Goal: Task Accomplishment & Management: Complete application form

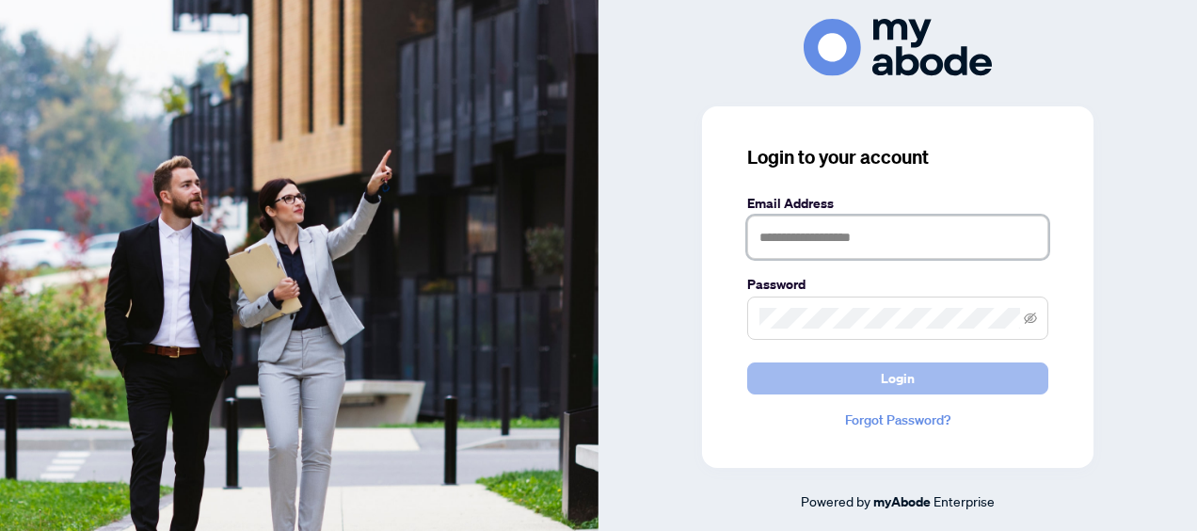
type input "**********"
click at [903, 374] on span "Login" at bounding box center [898, 378] width 34 height 30
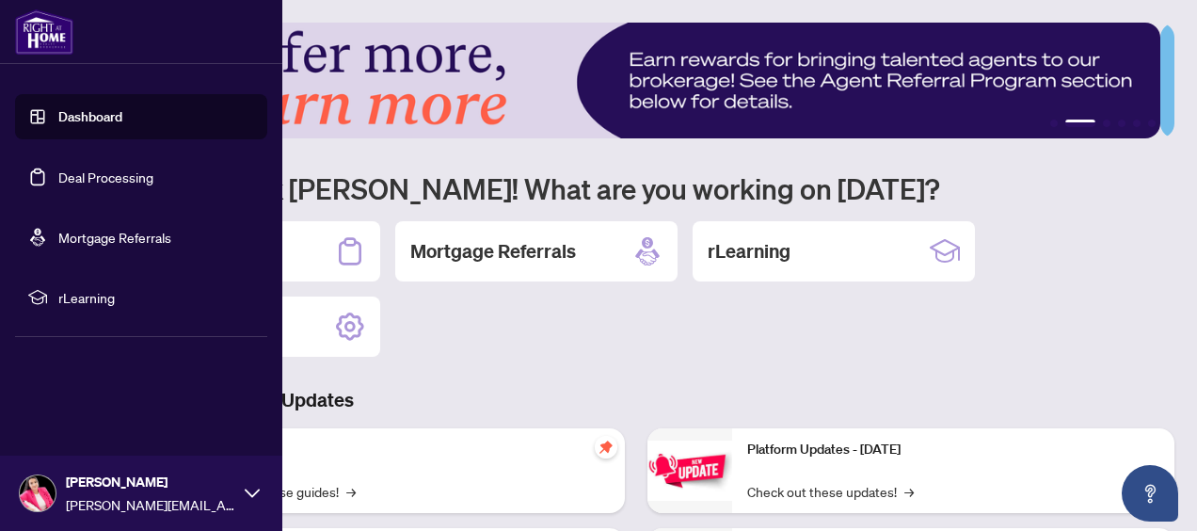
click at [64, 182] on link "Deal Processing" at bounding box center [105, 176] width 95 height 17
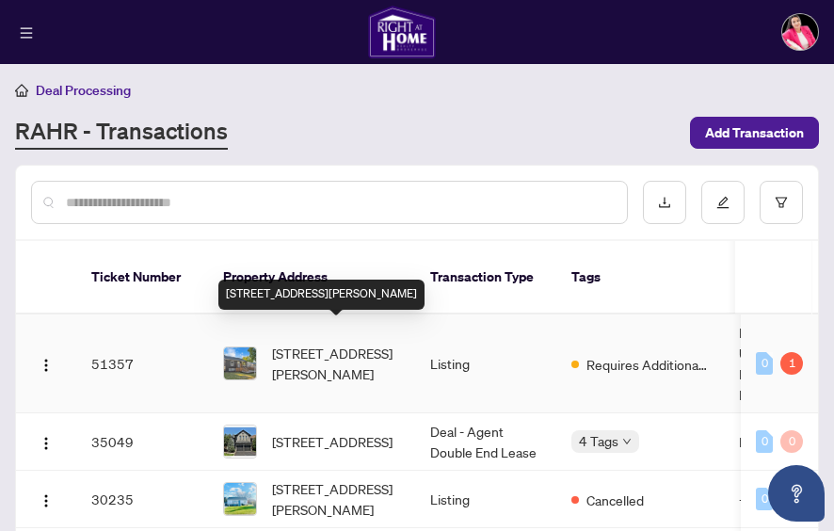
click at [310, 342] on span "[STREET_ADDRESS][PERSON_NAME]" at bounding box center [336, 362] width 128 height 41
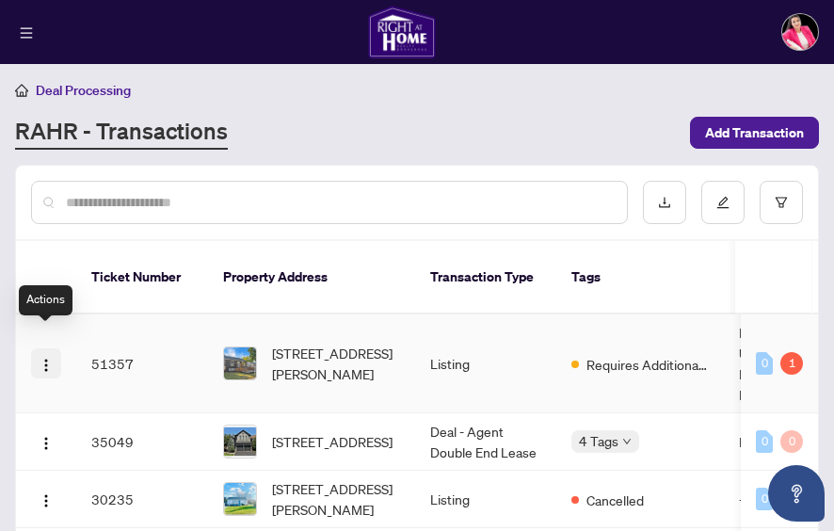
click at [40, 358] on img "button" at bounding box center [46, 365] width 15 height 15
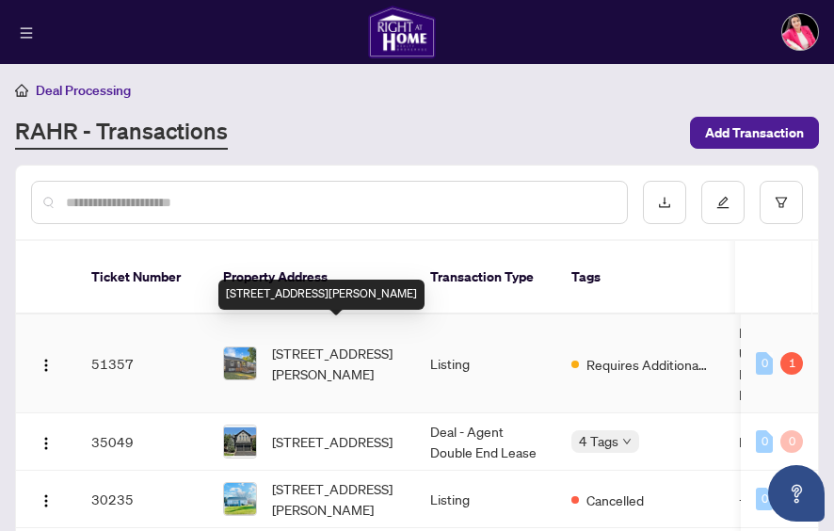
click at [357, 342] on span "[STREET_ADDRESS][PERSON_NAME]" at bounding box center [336, 362] width 128 height 41
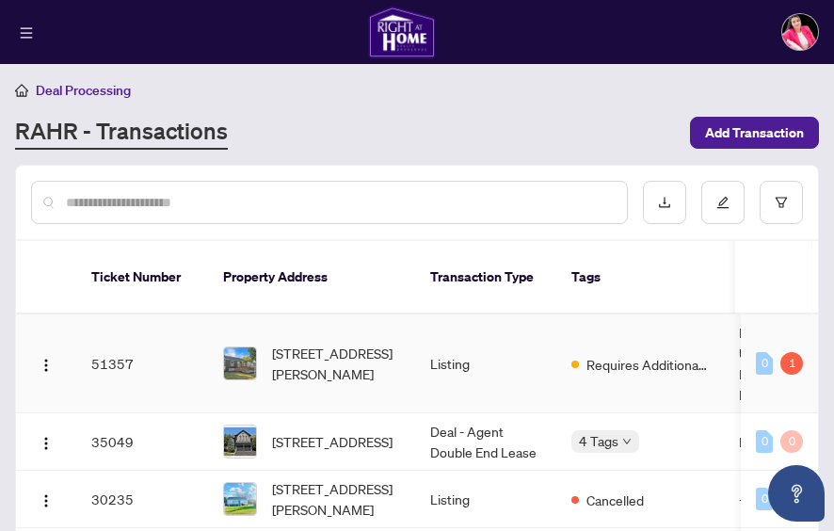
click at [237, 347] on img at bounding box center [240, 363] width 32 height 32
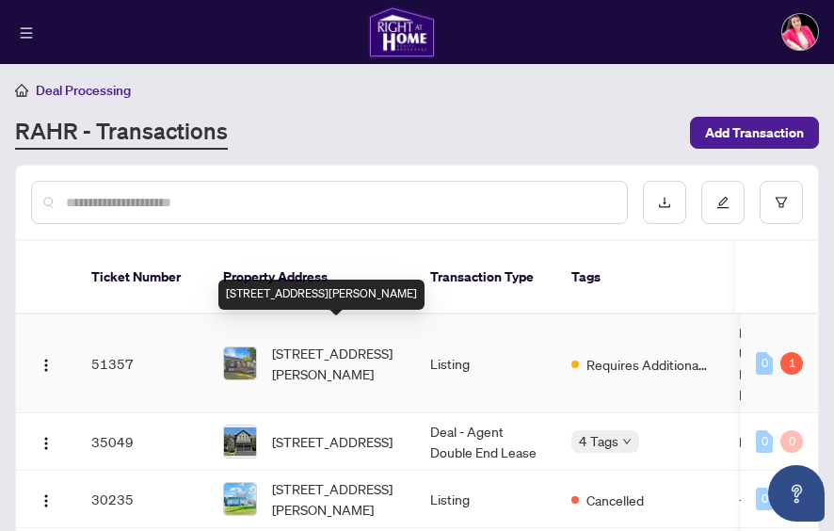
click at [314, 342] on span "[STREET_ADDRESS][PERSON_NAME]" at bounding box center [336, 362] width 128 height 41
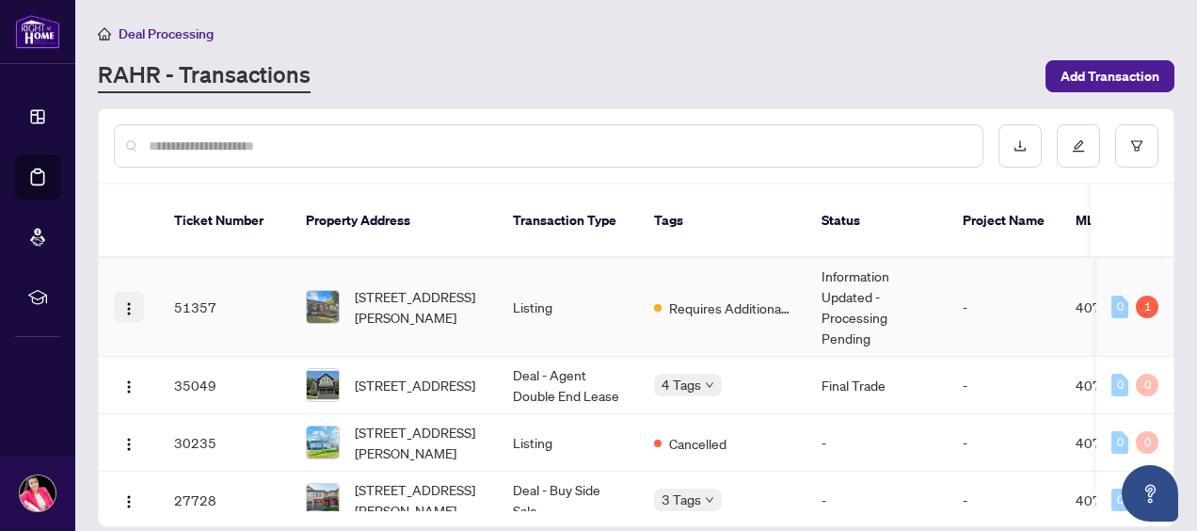
click at [128, 301] on img "button" at bounding box center [128, 308] width 15 height 15
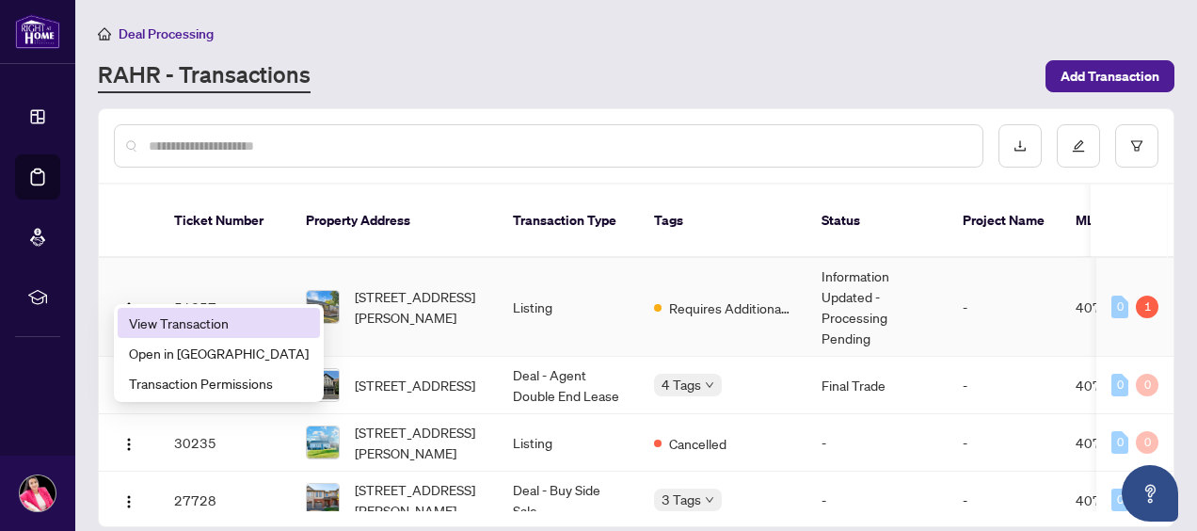
click at [149, 329] on span "View Transaction" at bounding box center [219, 322] width 180 height 21
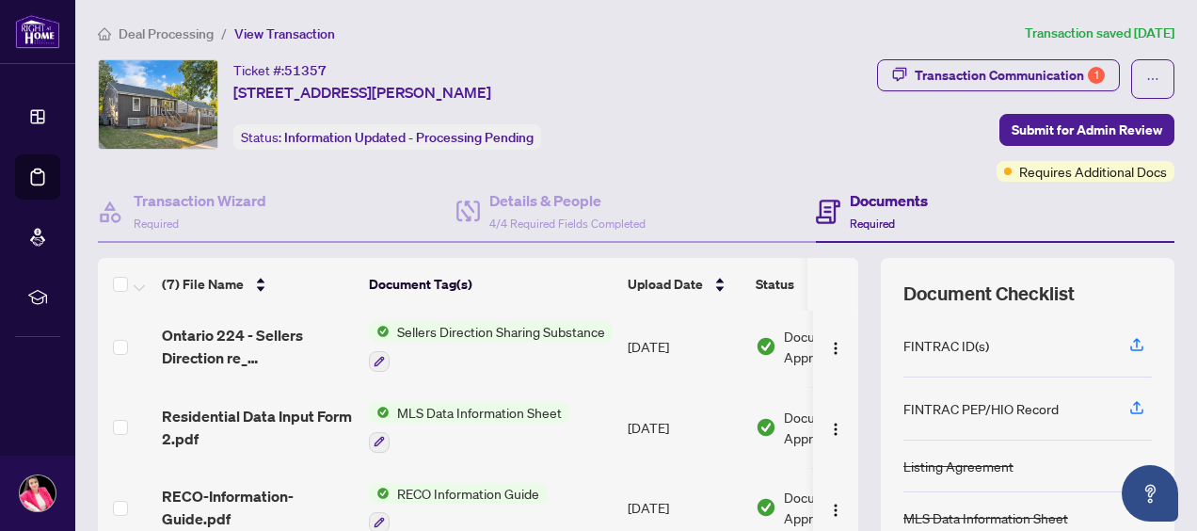
scroll to position [254, 0]
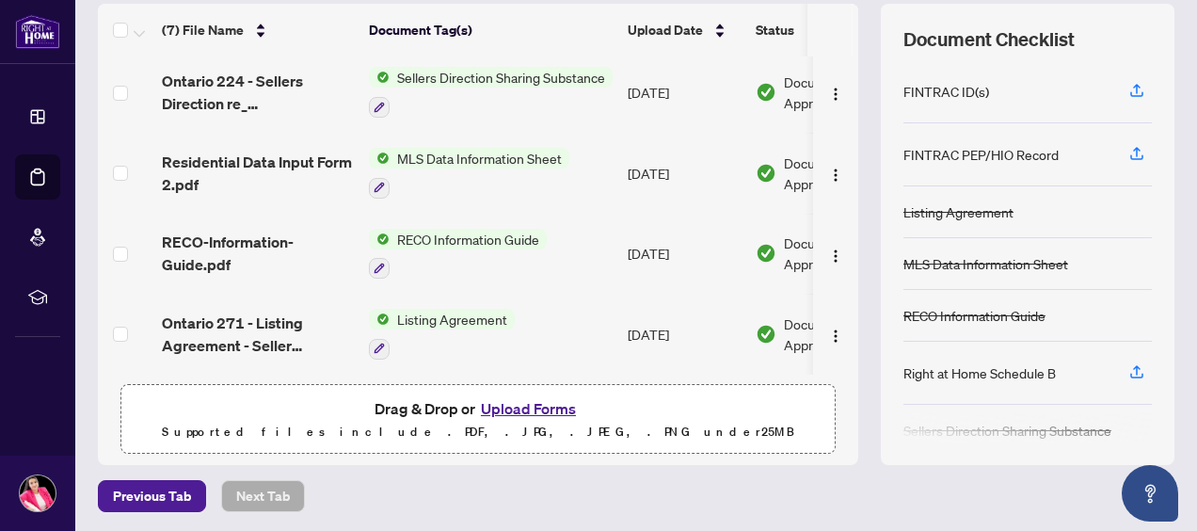
click at [506, 403] on button "Upload Forms" at bounding box center [528, 408] width 106 height 24
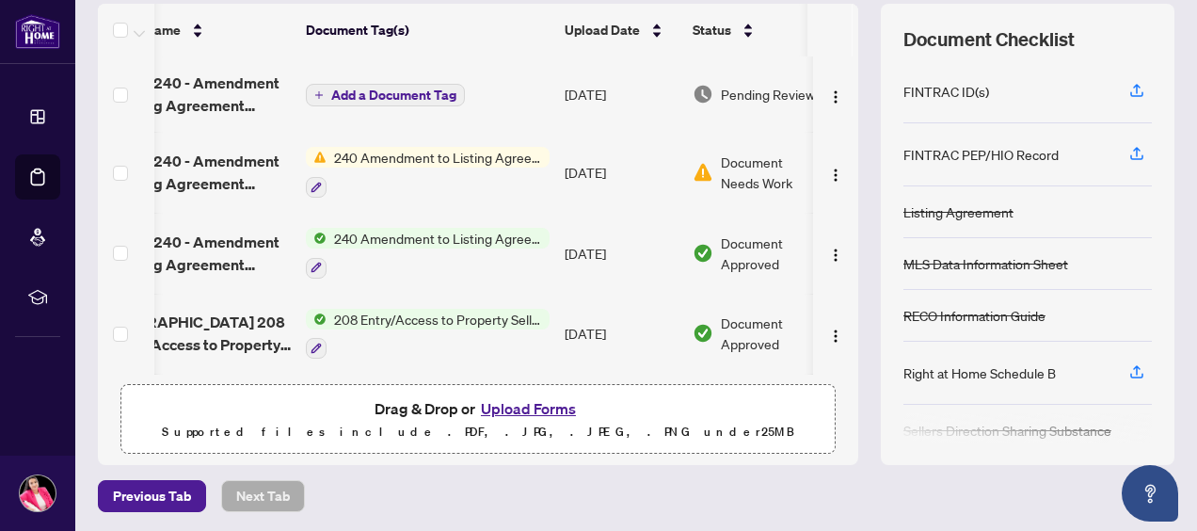
scroll to position [0, 0]
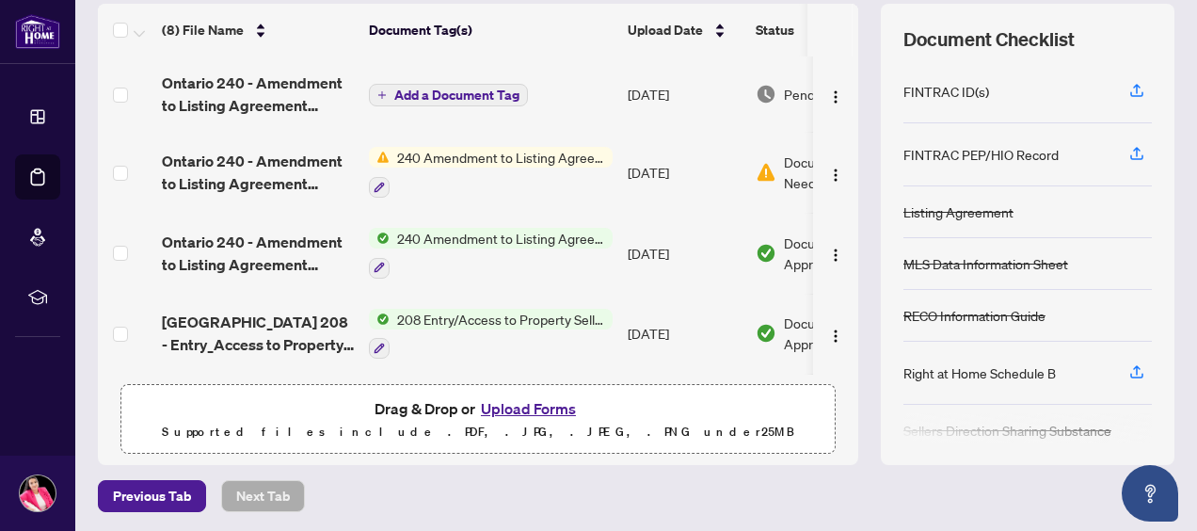
click at [430, 88] on span "Add a Document Tag" at bounding box center [456, 94] width 125 height 13
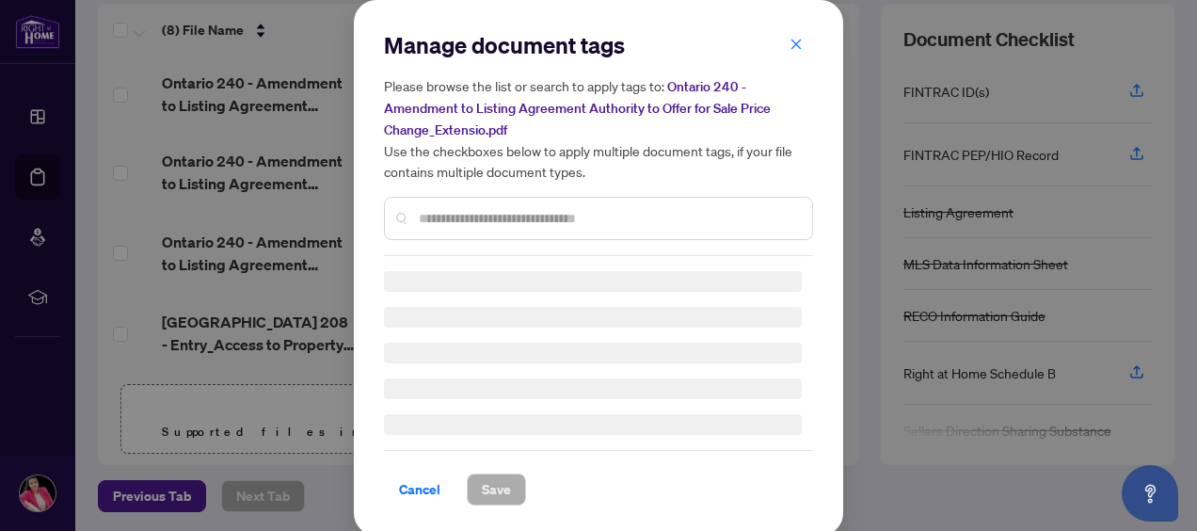
click at [462, 216] on input "text" at bounding box center [608, 218] width 378 height 21
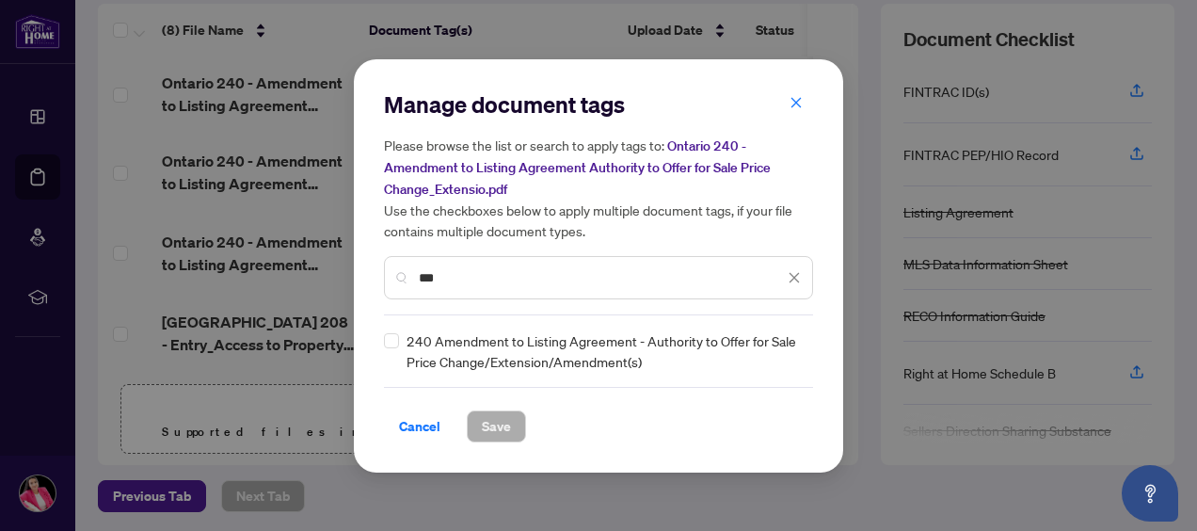
type input "***"
click at [508, 427] on span "Save" at bounding box center [496, 426] width 29 height 30
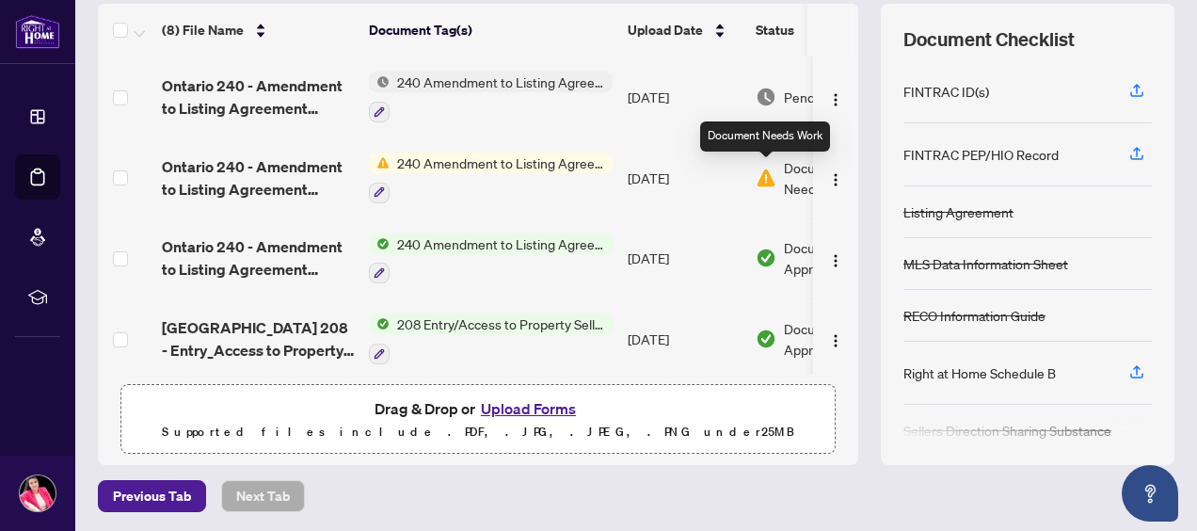
click at [761, 174] on img at bounding box center [766, 177] width 21 height 21
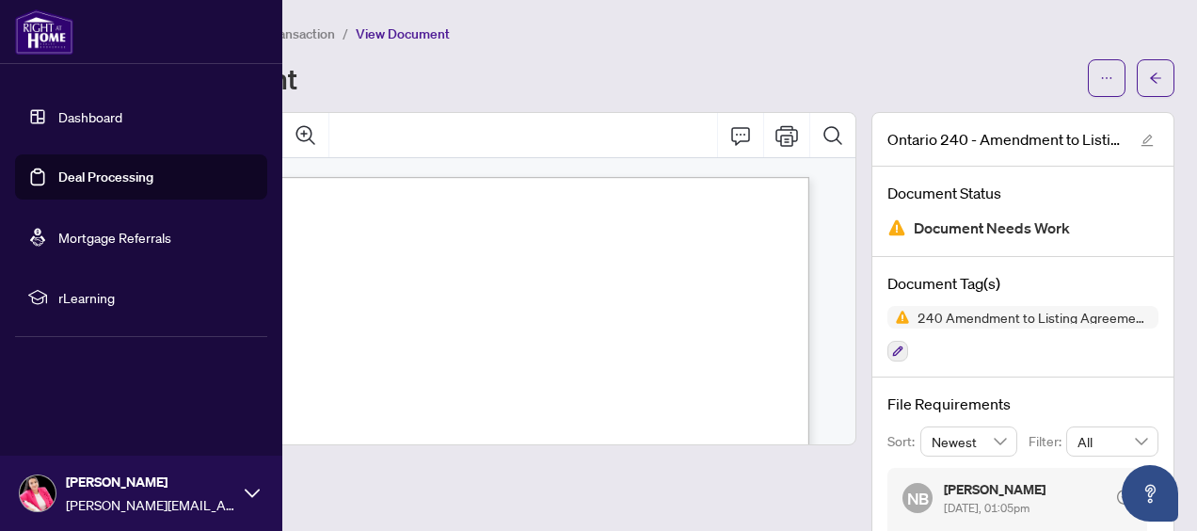
click at [68, 113] on link "Dashboard" at bounding box center [90, 116] width 64 height 17
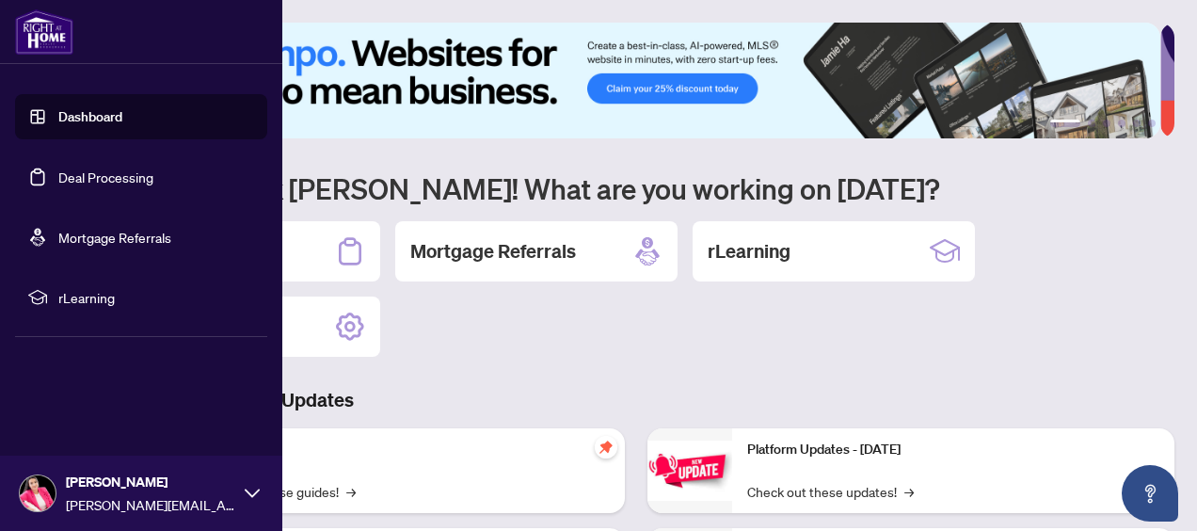
click at [92, 175] on link "Deal Processing" at bounding box center [105, 176] width 95 height 17
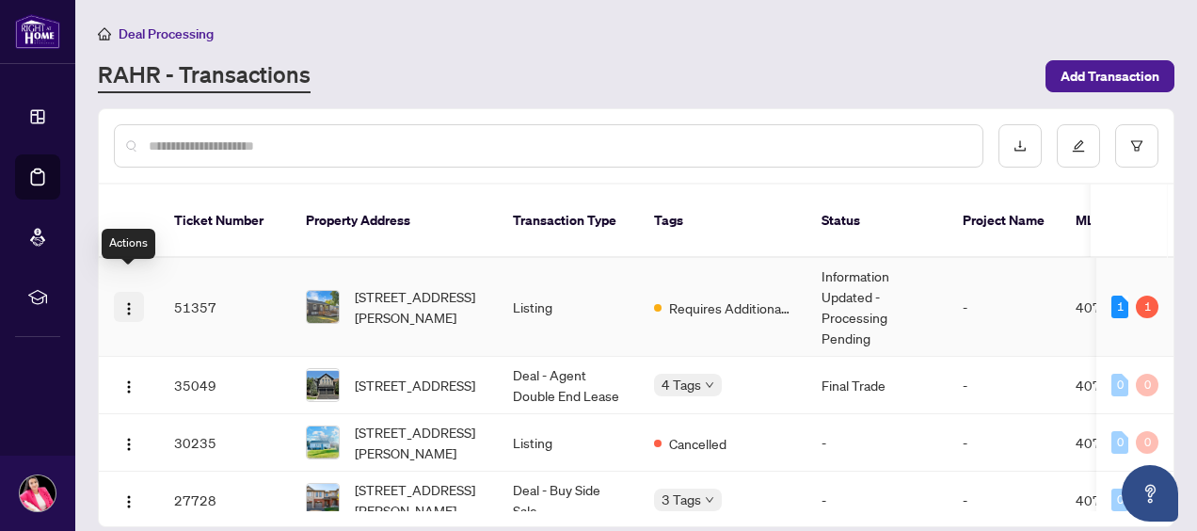
click at [131, 301] on img "button" at bounding box center [128, 308] width 15 height 15
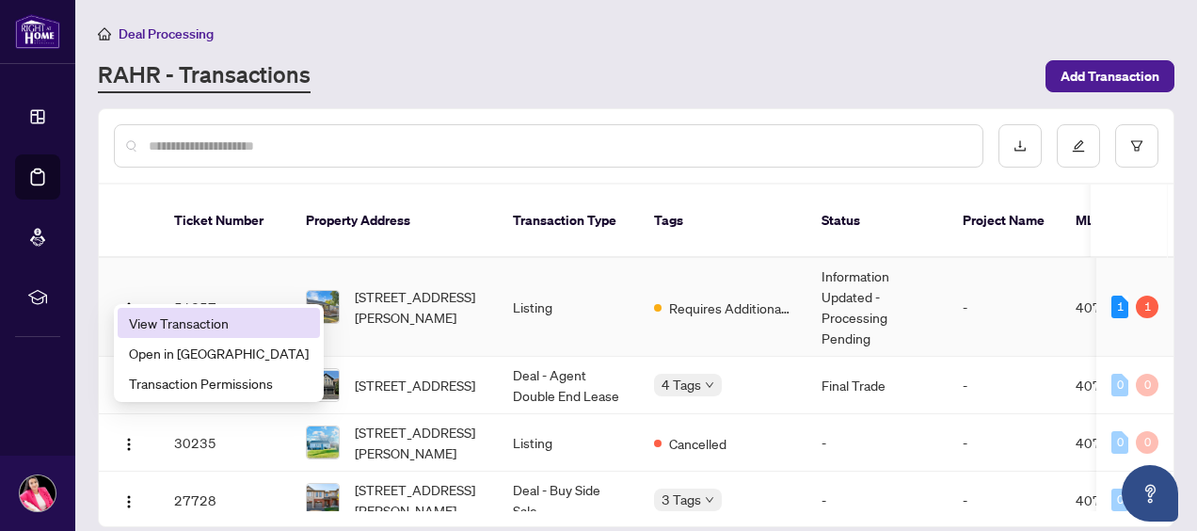
click at [175, 316] on span "View Transaction" at bounding box center [219, 322] width 180 height 21
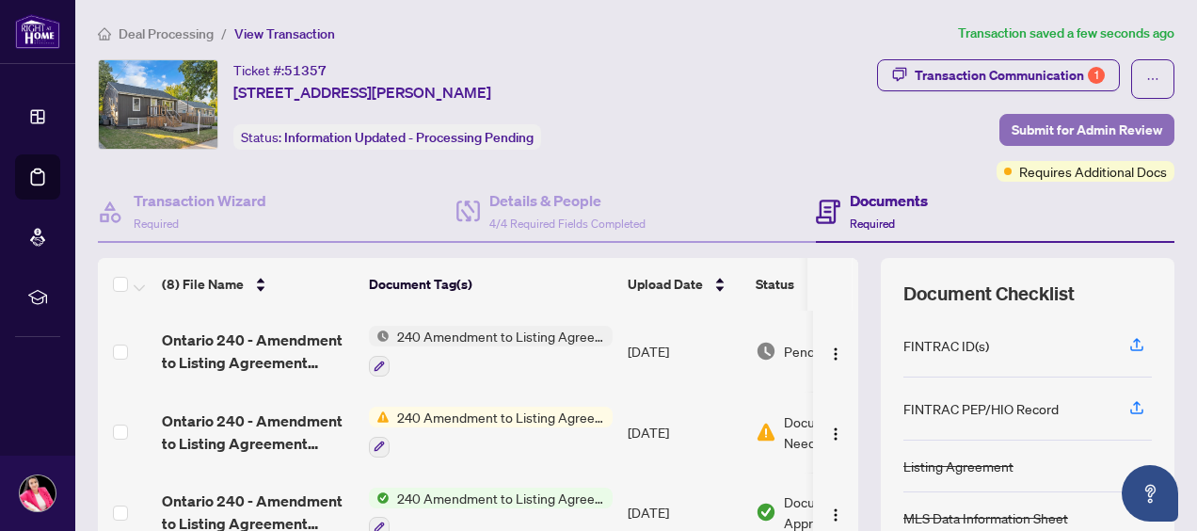
click at [1052, 135] on span "Submit for Admin Review" at bounding box center [1086, 130] width 151 height 30
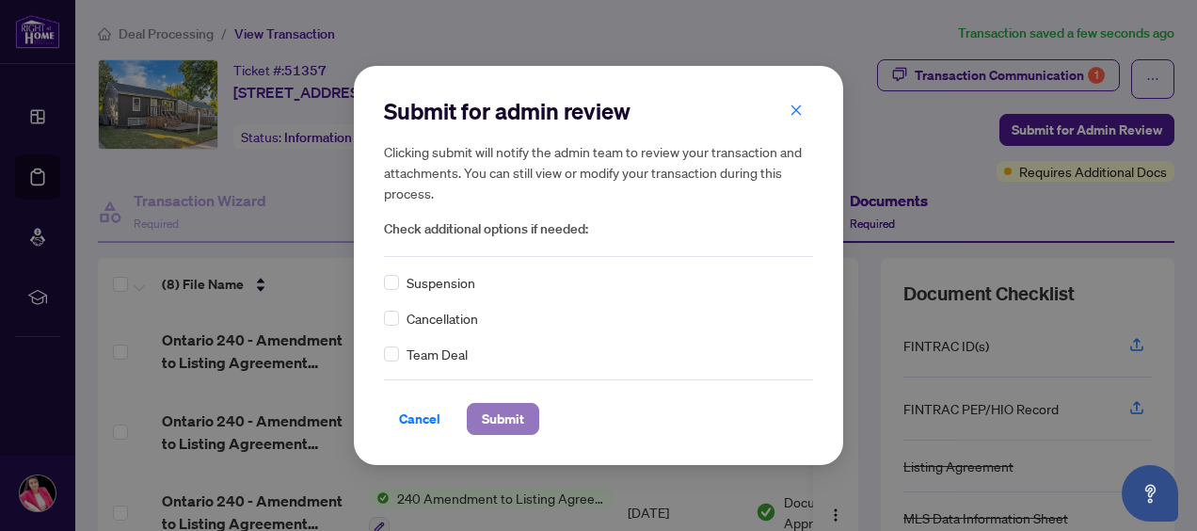
click at [502, 414] on span "Submit" at bounding box center [503, 419] width 42 height 30
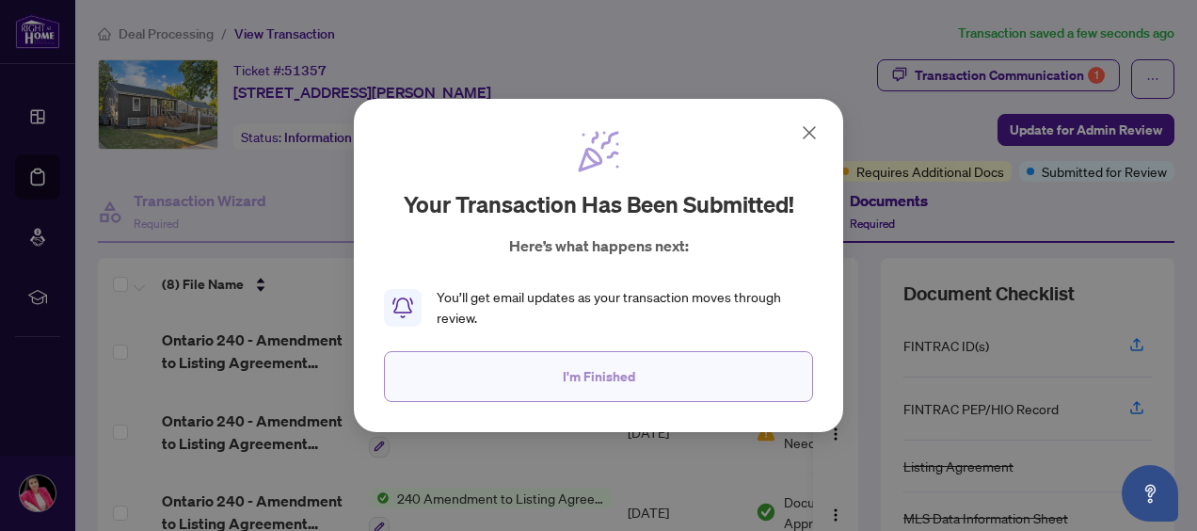
click at [563, 386] on span "I'm Finished" at bounding box center [599, 376] width 72 height 30
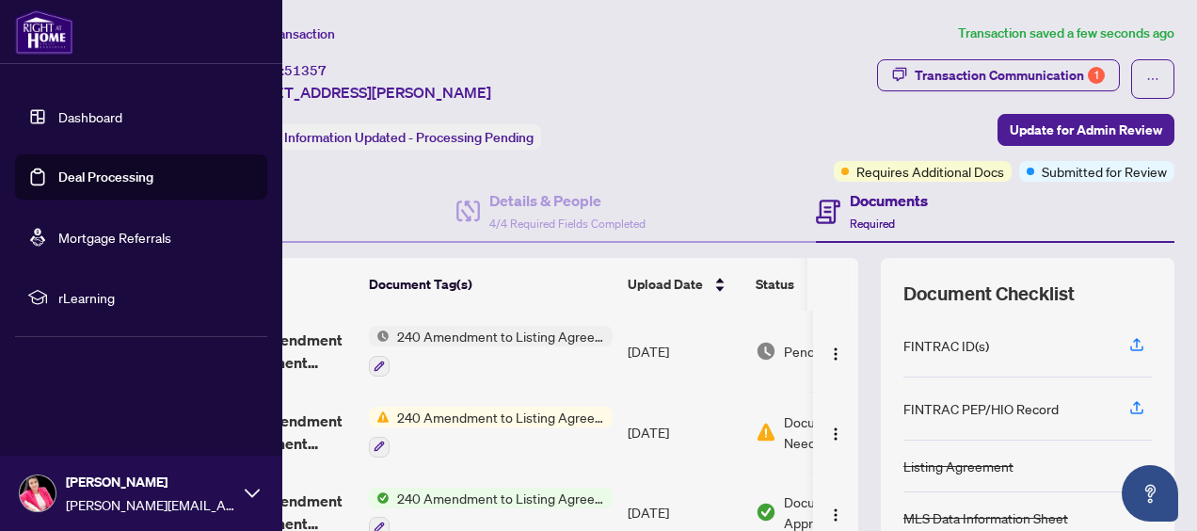
click at [81, 122] on link "Dashboard" at bounding box center [90, 116] width 64 height 17
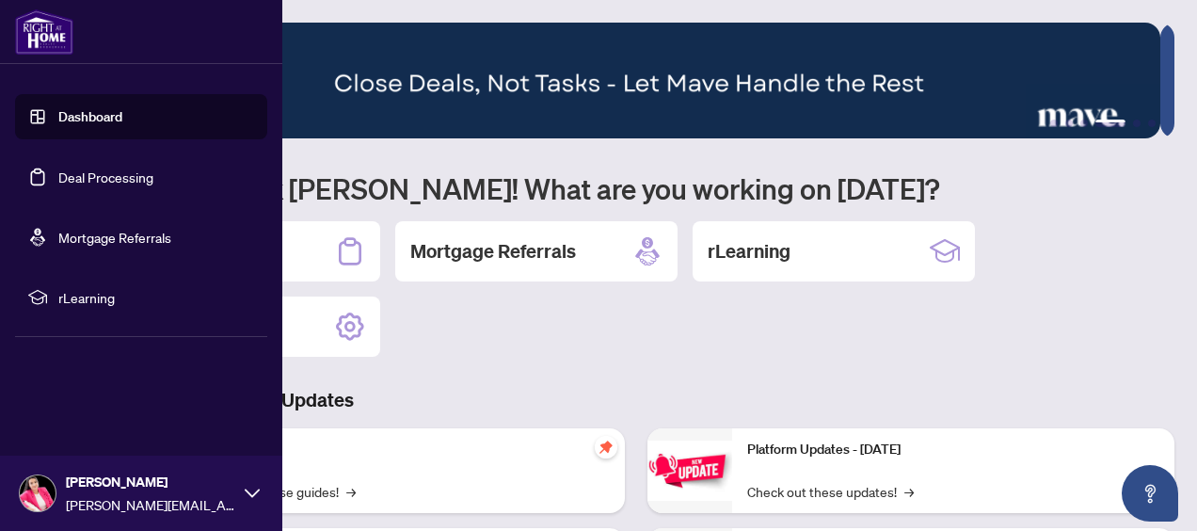
click at [108, 185] on link "Deal Processing" at bounding box center [105, 176] width 95 height 17
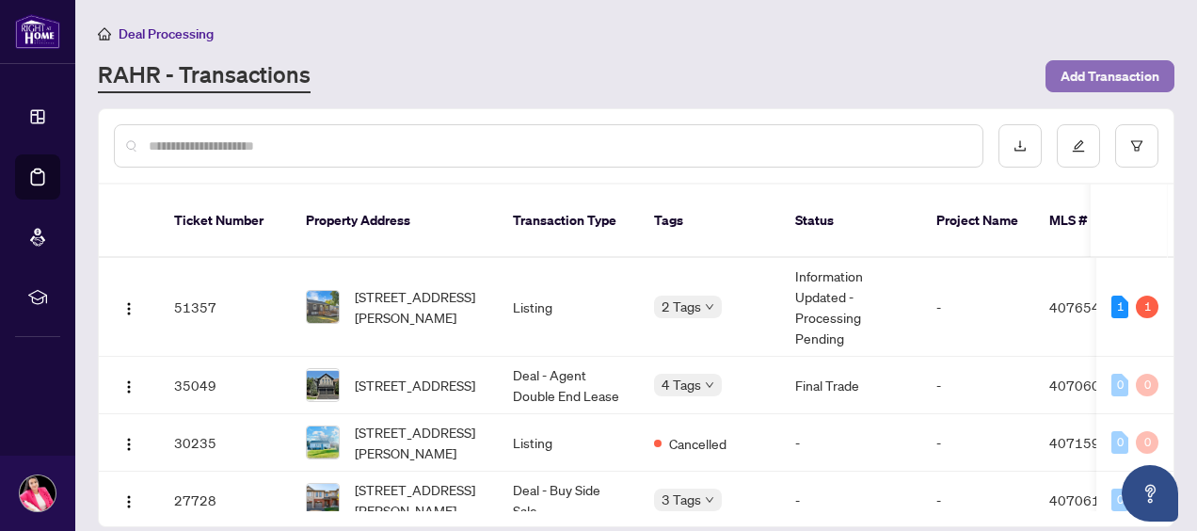
click at [1069, 73] on span "Add Transaction" at bounding box center [1109, 76] width 99 height 30
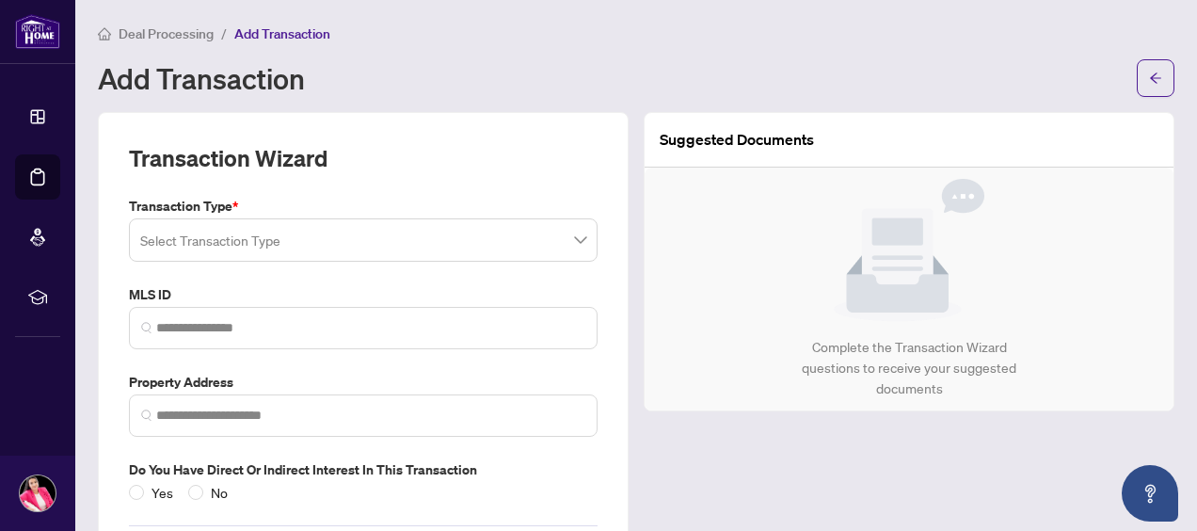
click at [359, 218] on div "Select Transaction Type" at bounding box center [363, 239] width 469 height 43
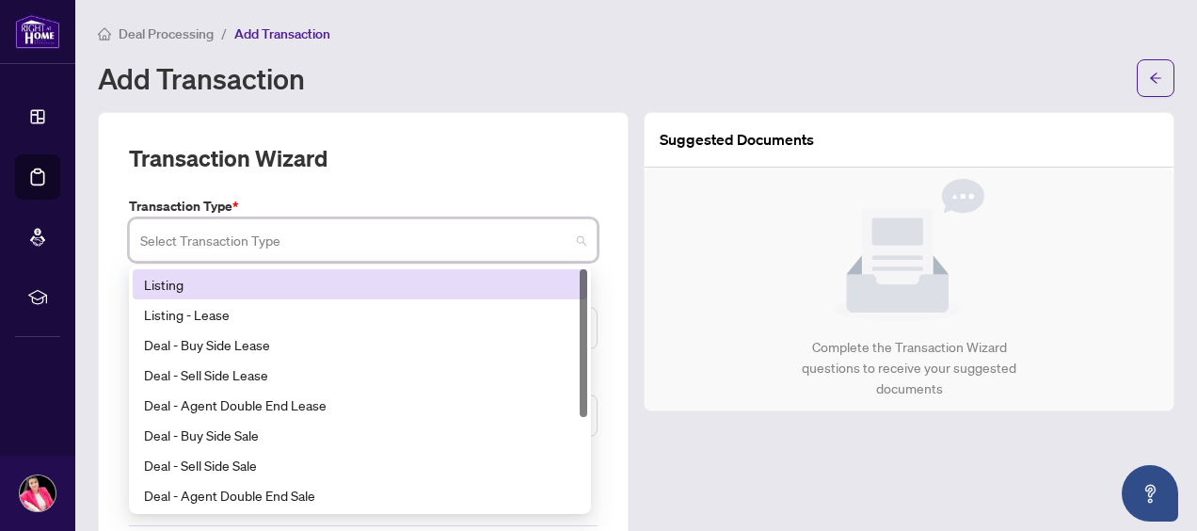
click at [290, 284] on div "Listing" at bounding box center [360, 284] width 432 height 21
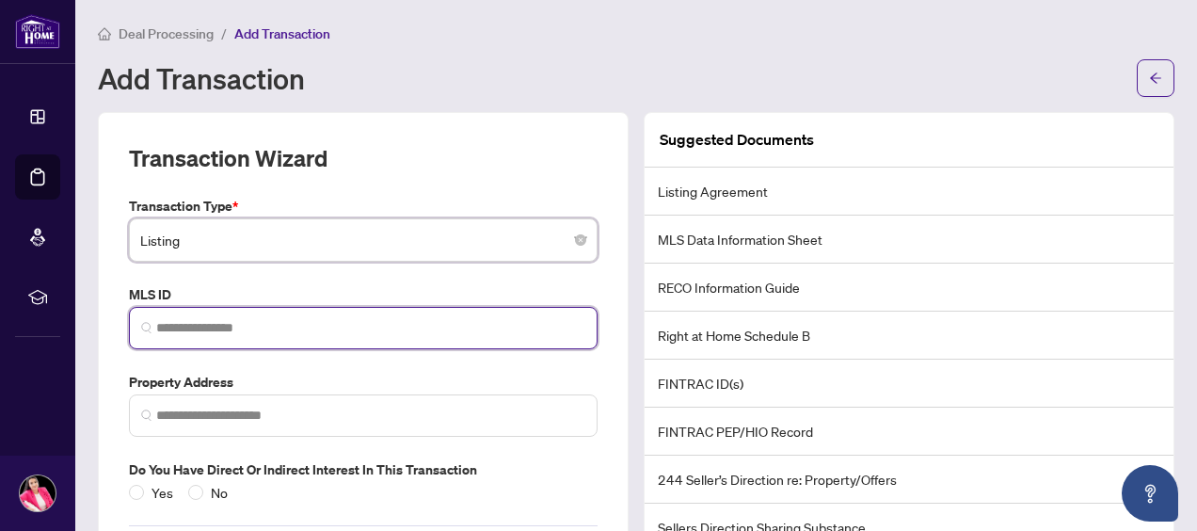
click at [259, 327] on input "search" at bounding box center [370, 328] width 429 height 20
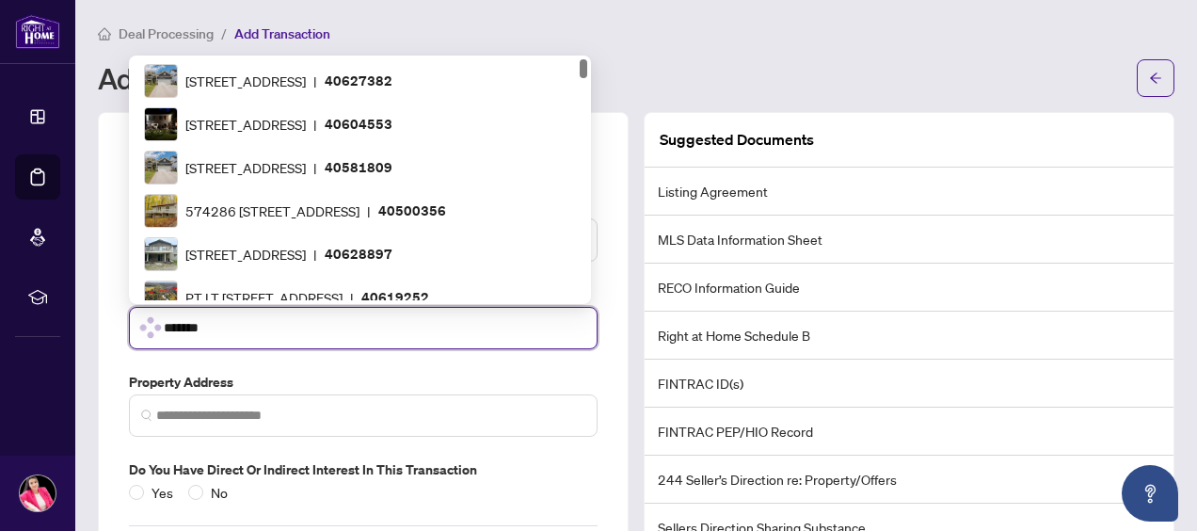
type input "********"
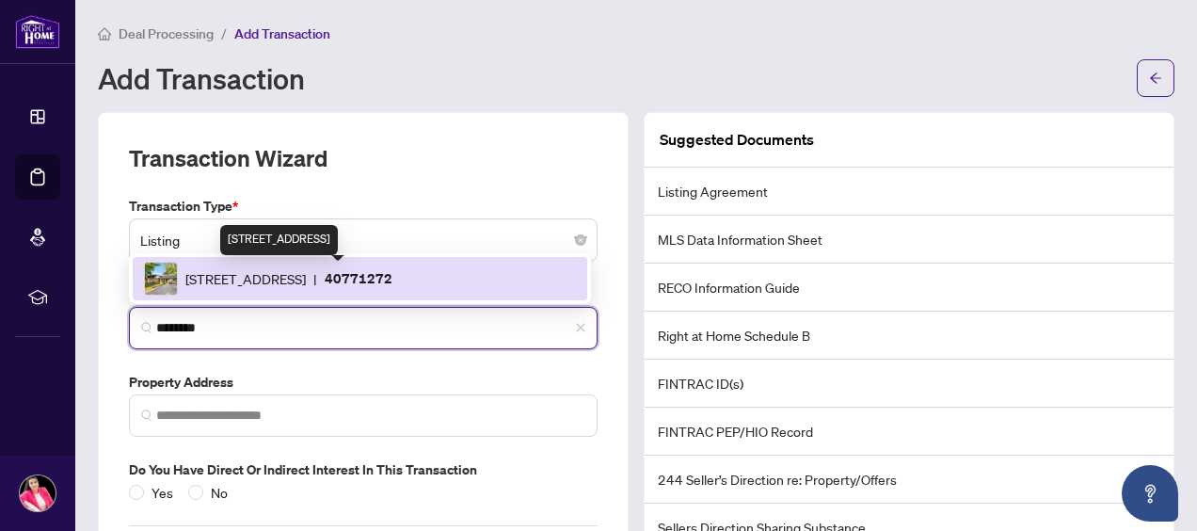
click at [258, 271] on span "[STREET_ADDRESS]" at bounding box center [245, 278] width 120 height 21
type input "**********"
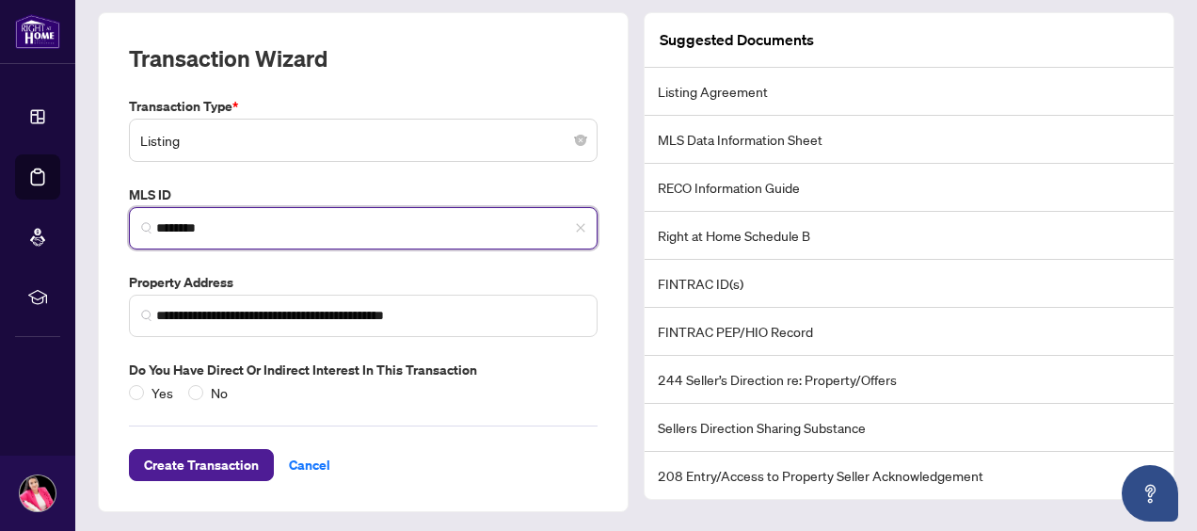
scroll to position [100, 0]
type input "********"
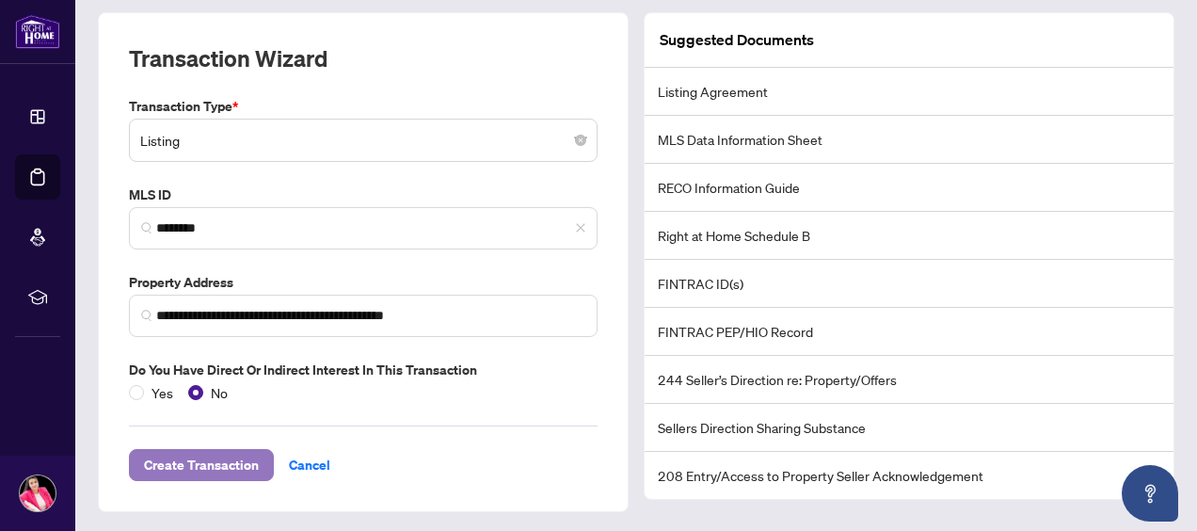
click at [213, 463] on span "Create Transaction" at bounding box center [201, 465] width 115 height 30
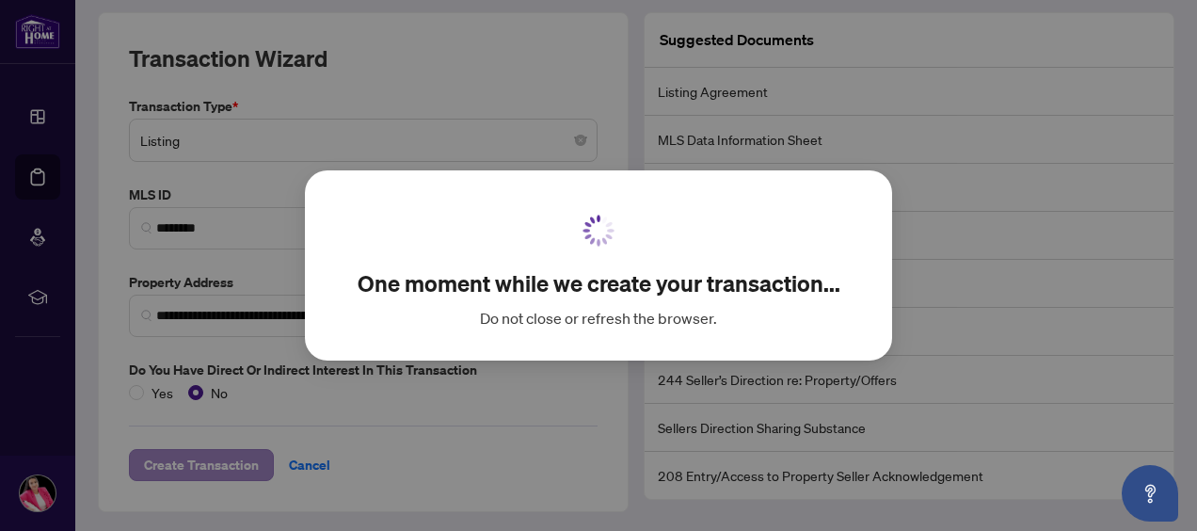
scroll to position [77, 0]
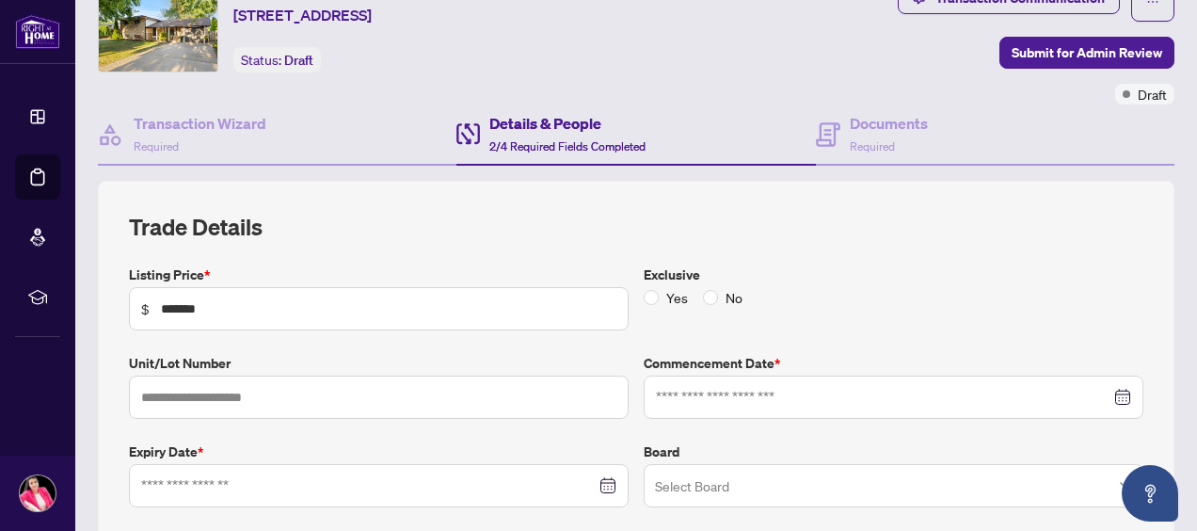
type input "**********"
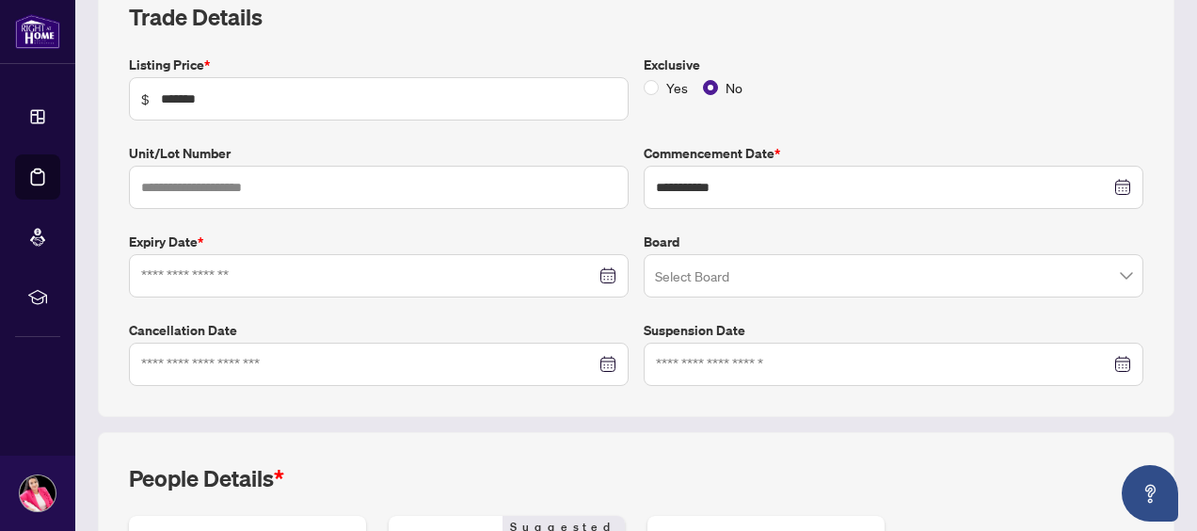
scroll to position [289, 0]
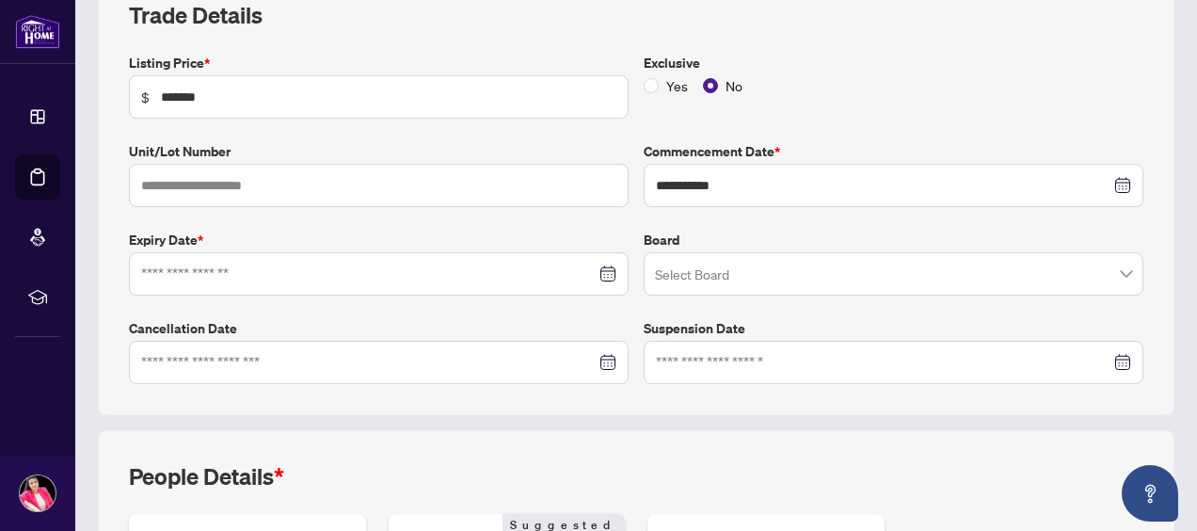
click at [599, 268] on div at bounding box center [378, 273] width 475 height 21
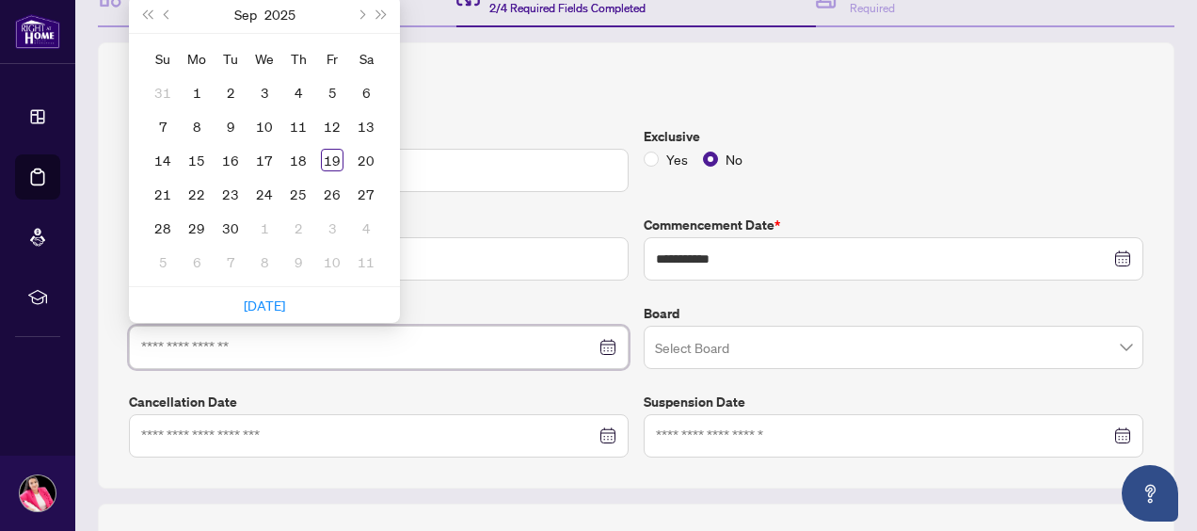
scroll to position [215, 0]
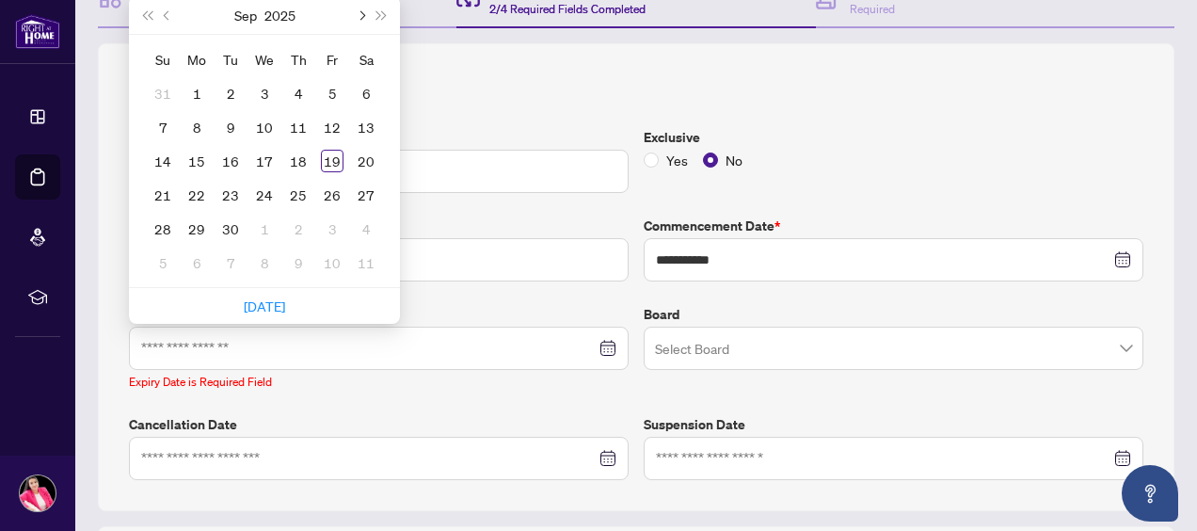
click at [359, 13] on span "Next month (PageDown)" at bounding box center [360, 14] width 9 height 9
type input "**********"
click at [296, 155] on div "18" at bounding box center [298, 161] width 23 height 23
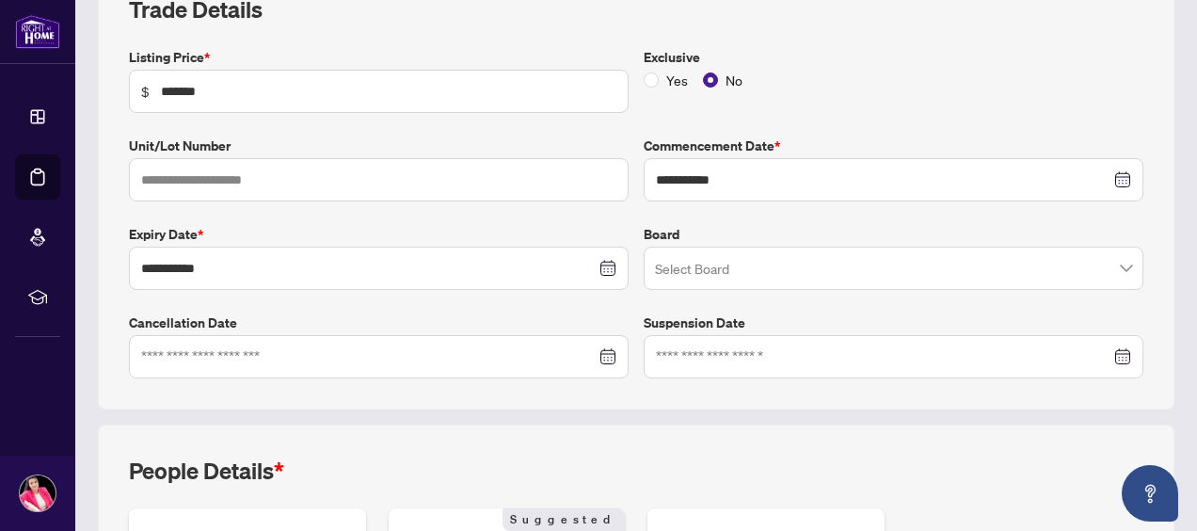
scroll to position [327, 0]
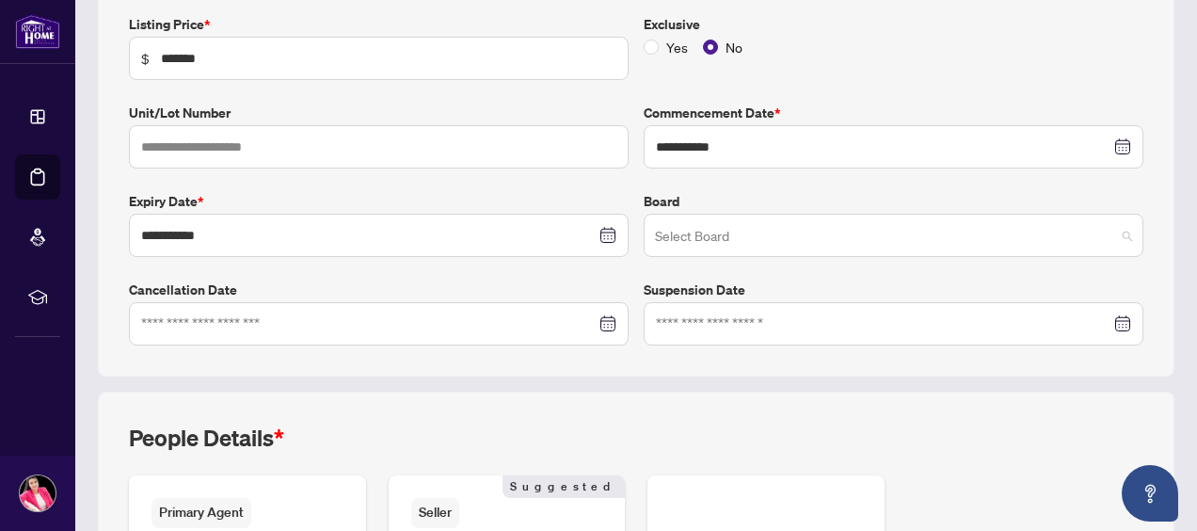
click at [688, 245] on input "search" at bounding box center [885, 237] width 460 height 41
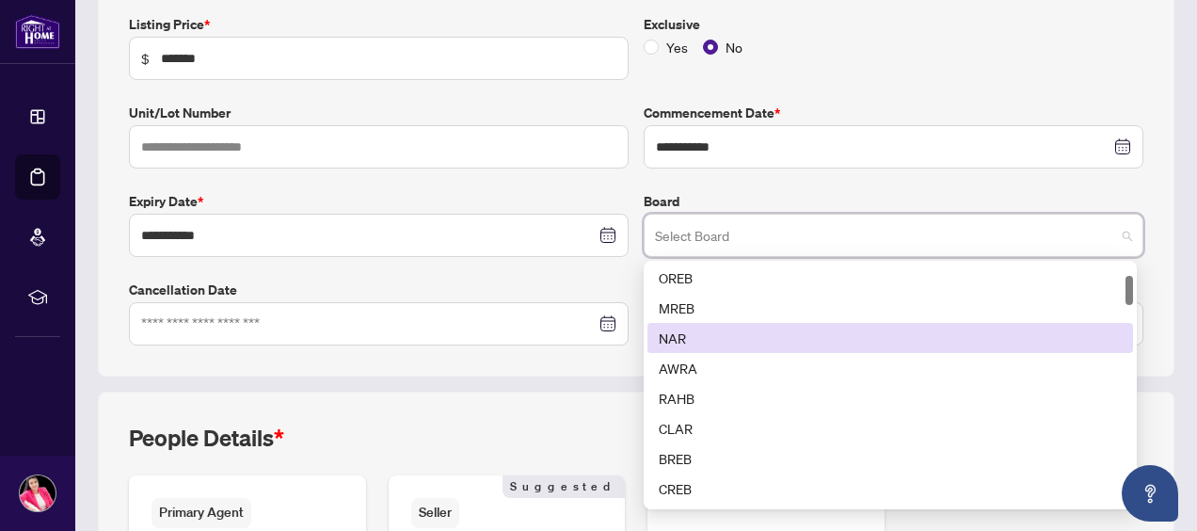
scroll to position [94, 0]
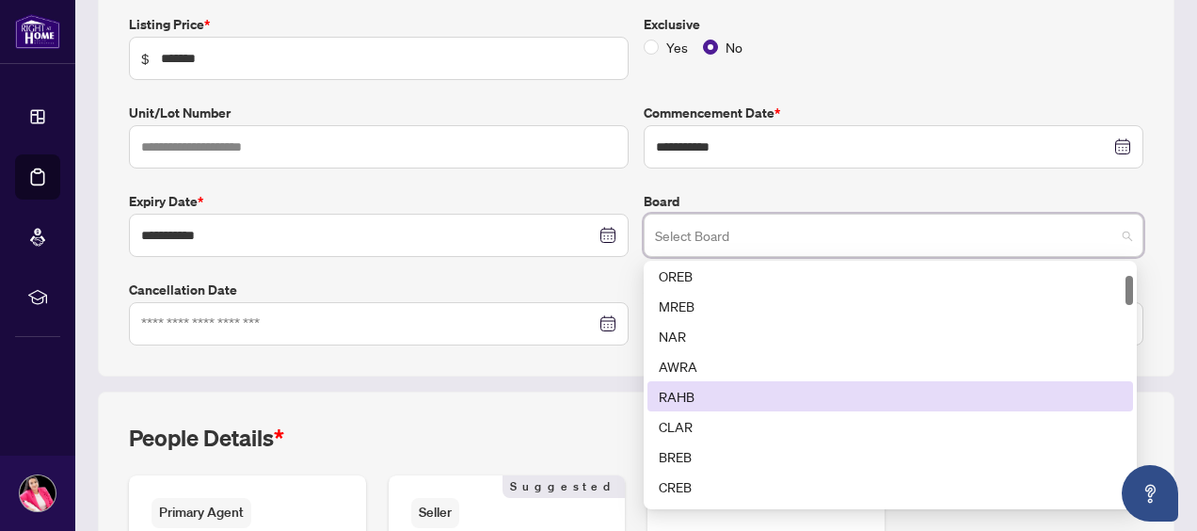
click at [687, 397] on div "RAHB" at bounding box center [890, 396] width 463 height 21
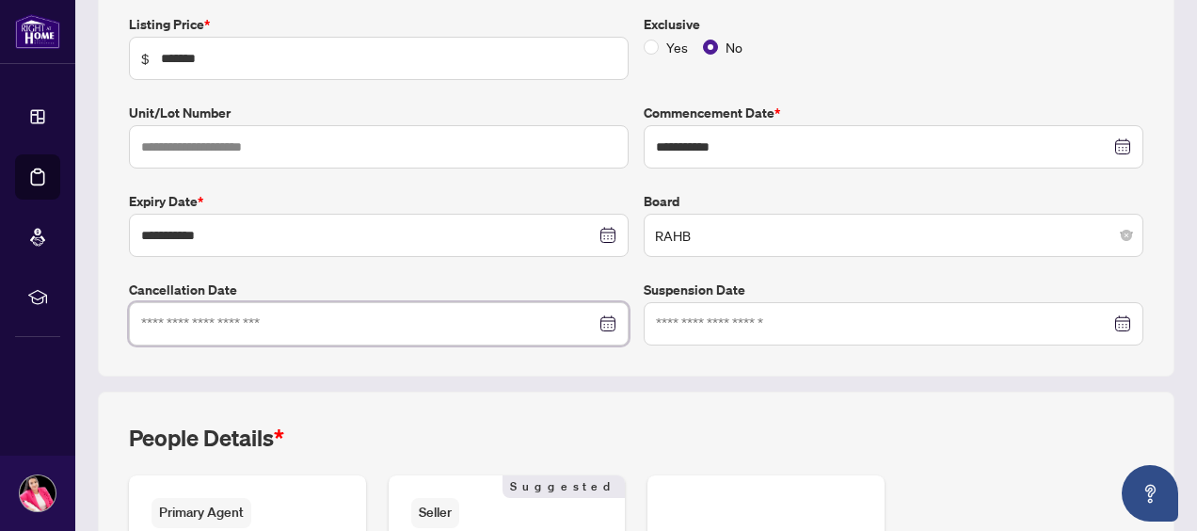
click at [494, 321] on input at bounding box center [368, 323] width 454 height 21
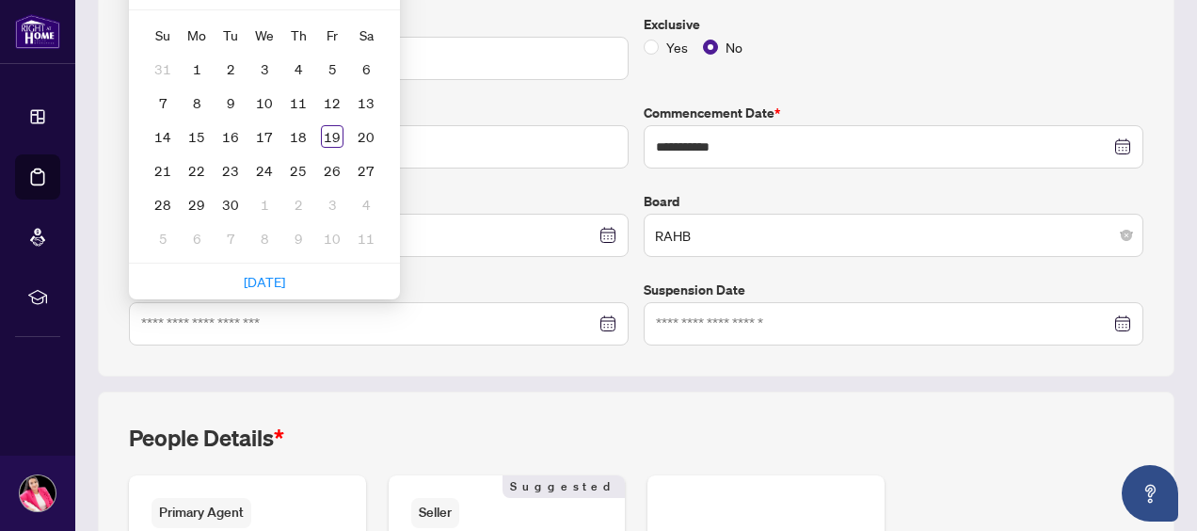
click at [558, 365] on div "**********" at bounding box center [636, 153] width 1076 height 446
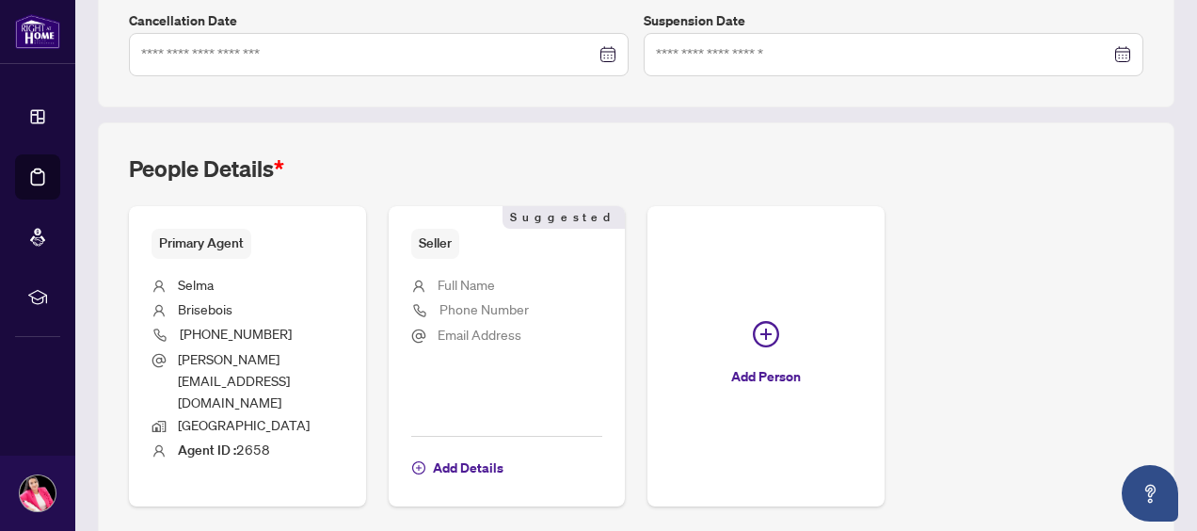
scroll to position [625, 0]
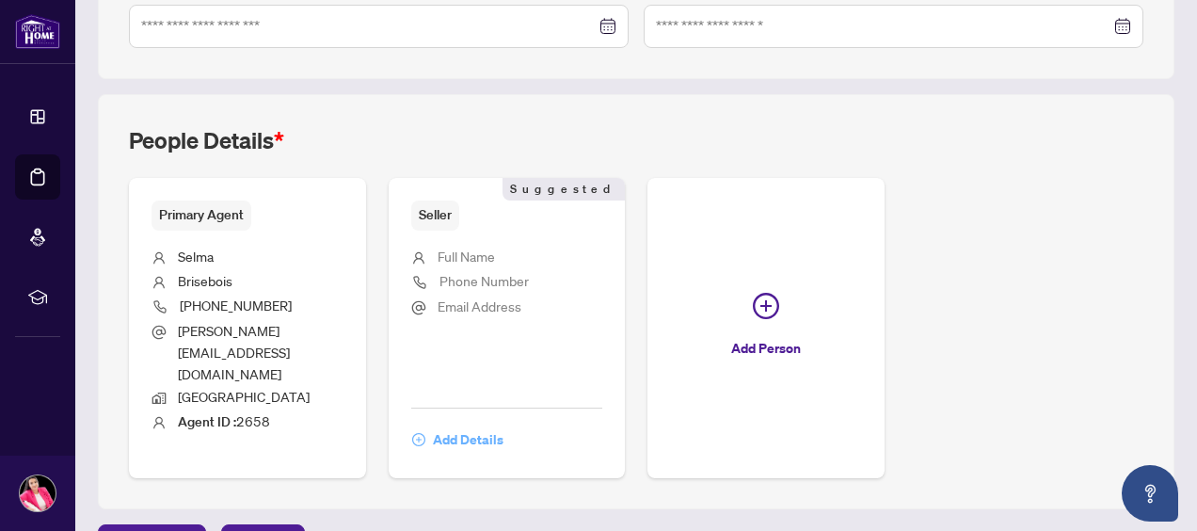
click at [503, 424] on span "Add Details" at bounding box center [468, 439] width 71 height 30
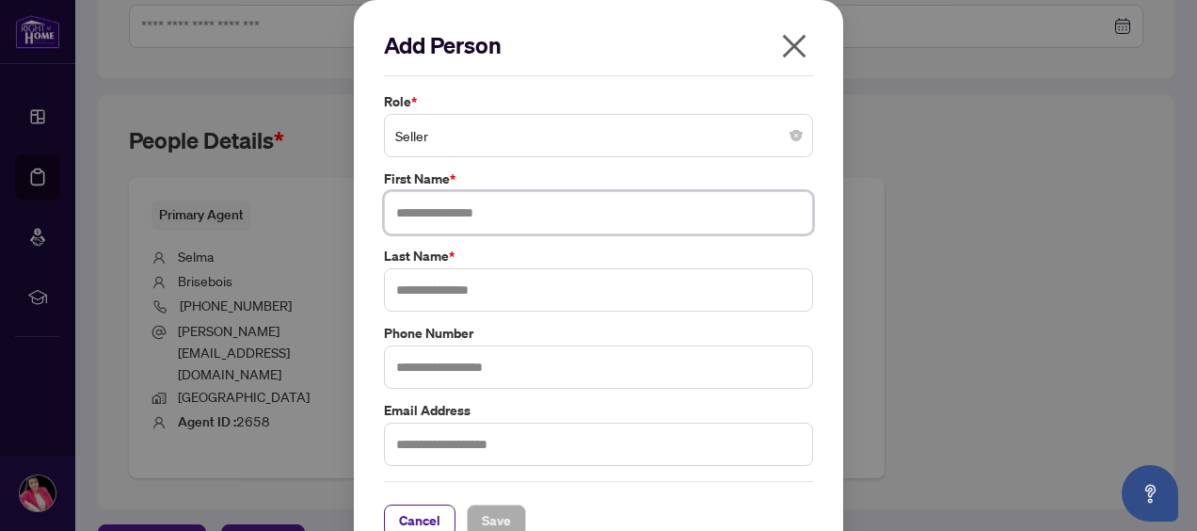
click at [535, 207] on input "text" at bounding box center [598, 212] width 429 height 43
type input "*****"
click at [395, 295] on input "**********" at bounding box center [598, 289] width 429 height 43
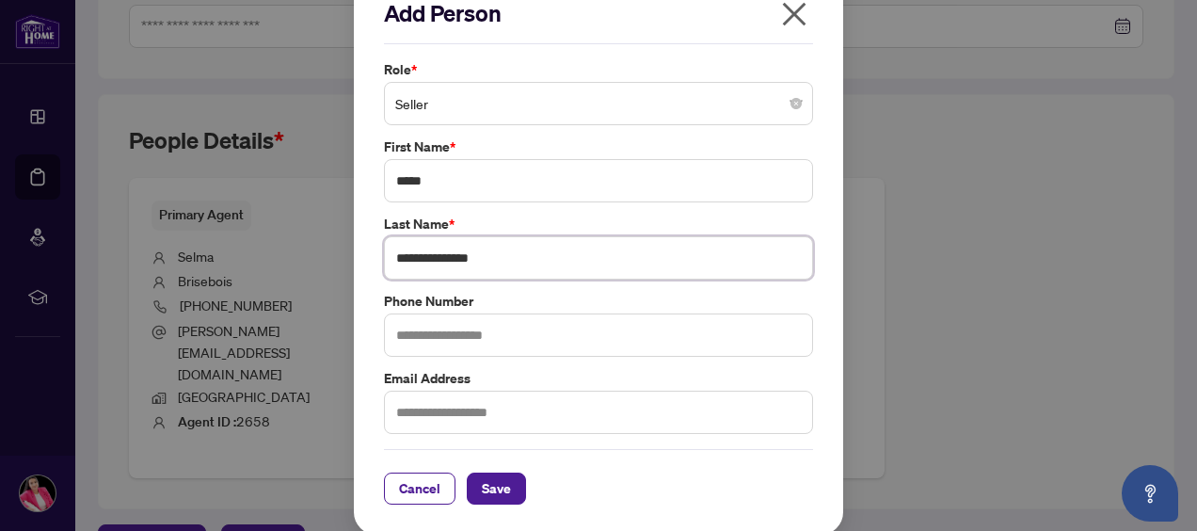
type input "**********"
click at [541, 330] on input "text" at bounding box center [598, 334] width 429 height 43
type input "**********"
click at [486, 403] on input "text" at bounding box center [598, 411] width 429 height 43
click at [482, 492] on span "Save" at bounding box center [496, 488] width 29 height 30
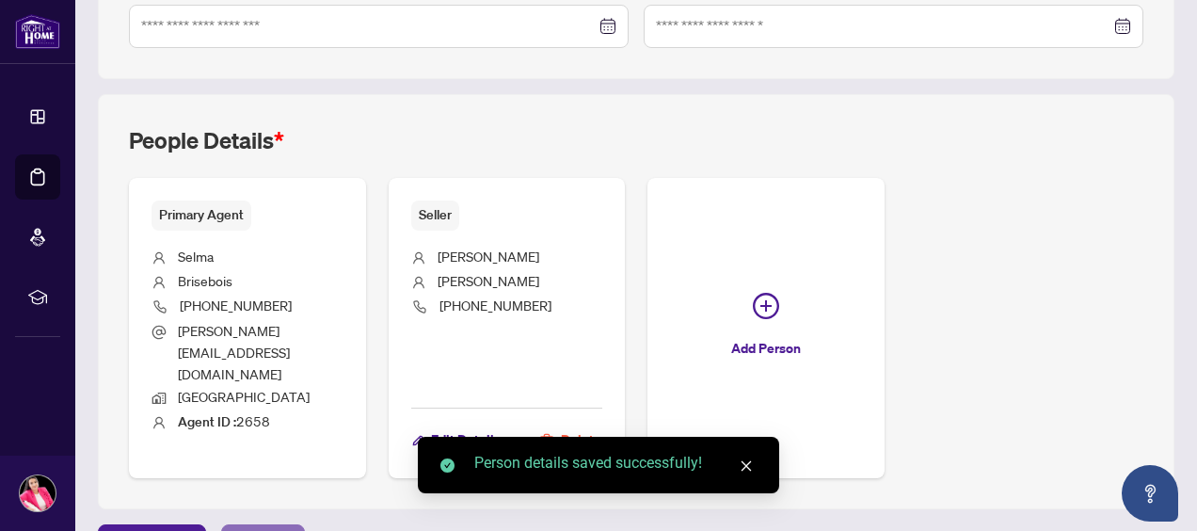
click at [263, 525] on span "Next Tab" at bounding box center [263, 540] width 54 height 30
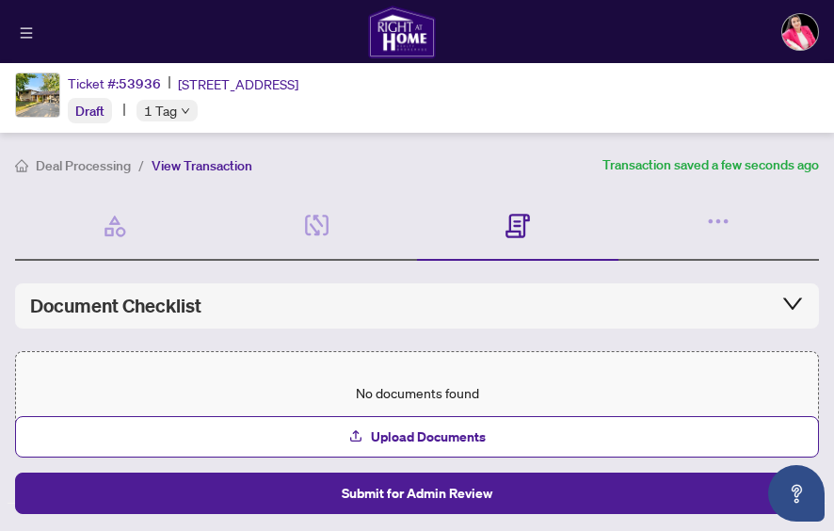
scroll to position [52, 0]
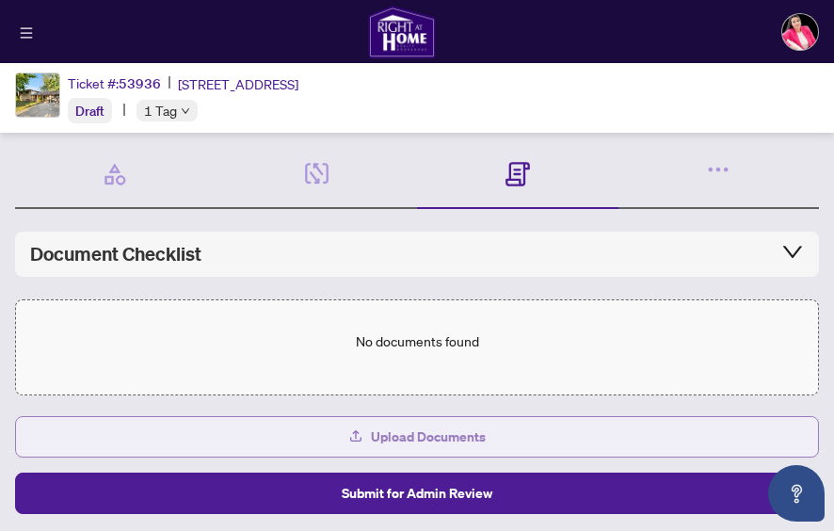
click at [420, 437] on span "Upload Documents" at bounding box center [428, 437] width 115 height 30
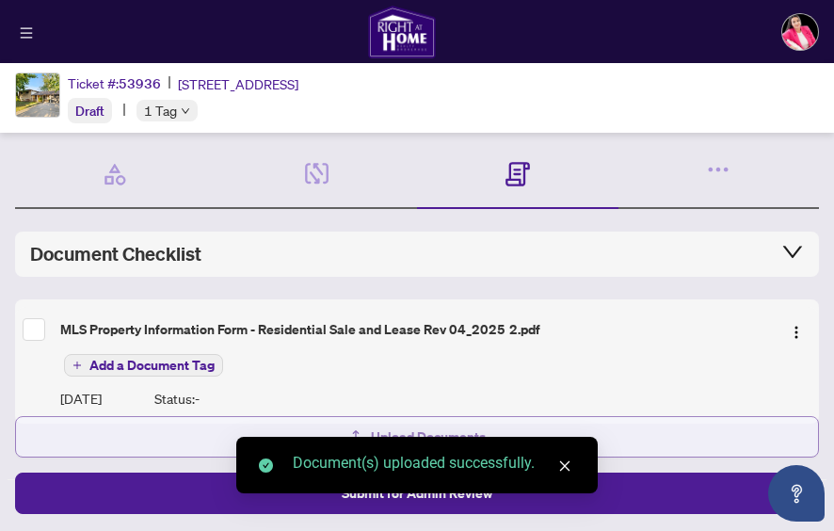
click at [406, 425] on span "Upload Documents" at bounding box center [428, 437] width 115 height 30
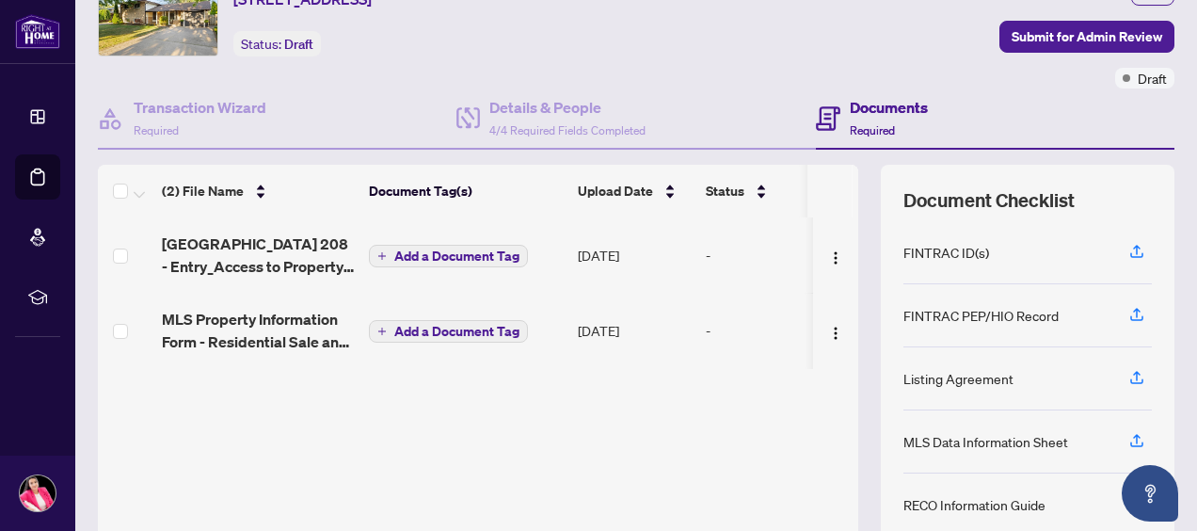
scroll to position [254, 0]
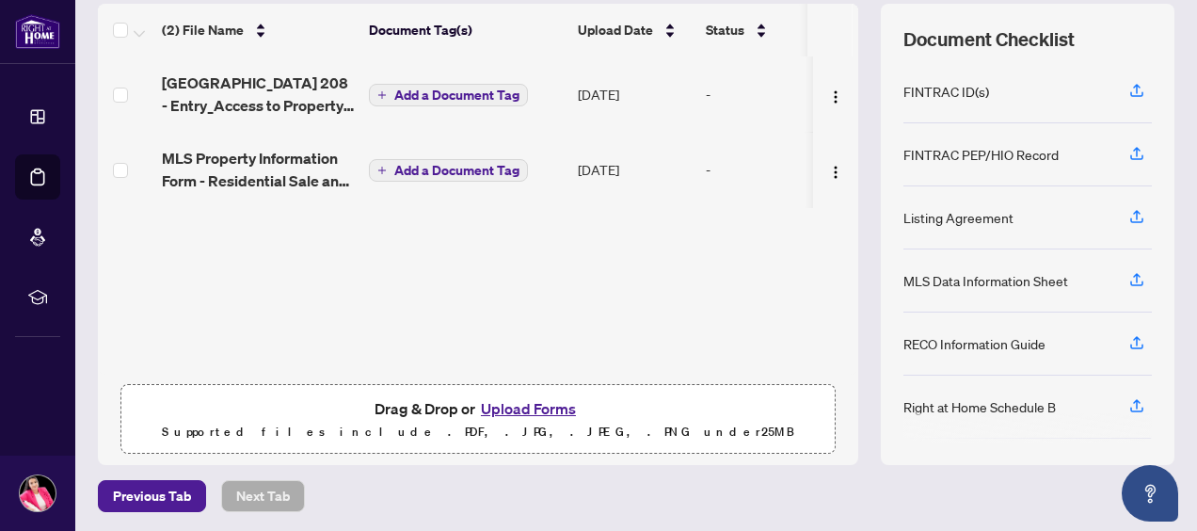
click at [508, 406] on button "Upload Forms" at bounding box center [528, 408] width 106 height 24
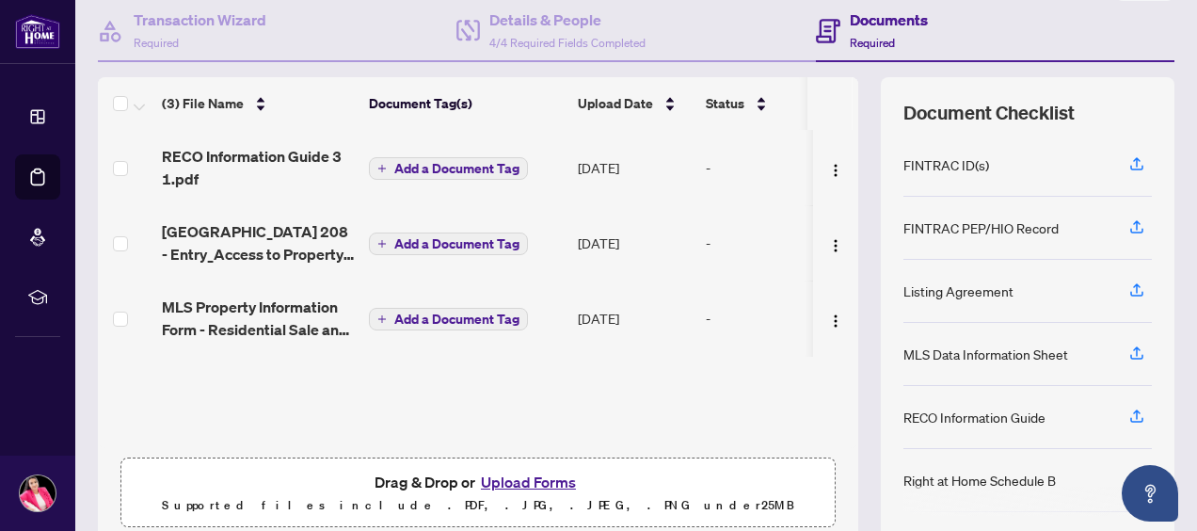
scroll to position [179, 0]
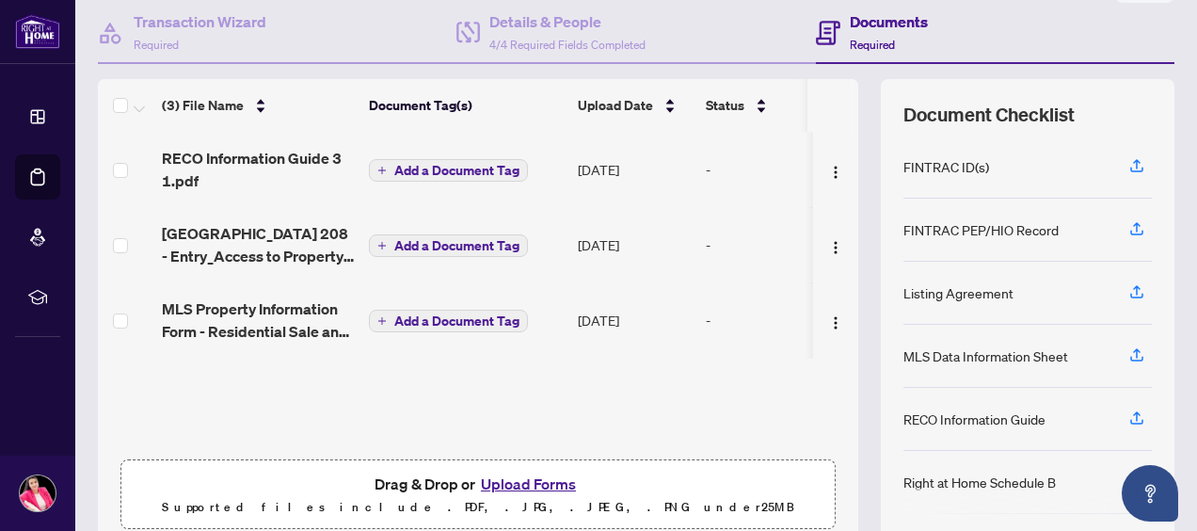
click at [477, 166] on span "Add a Document Tag" at bounding box center [456, 170] width 125 height 13
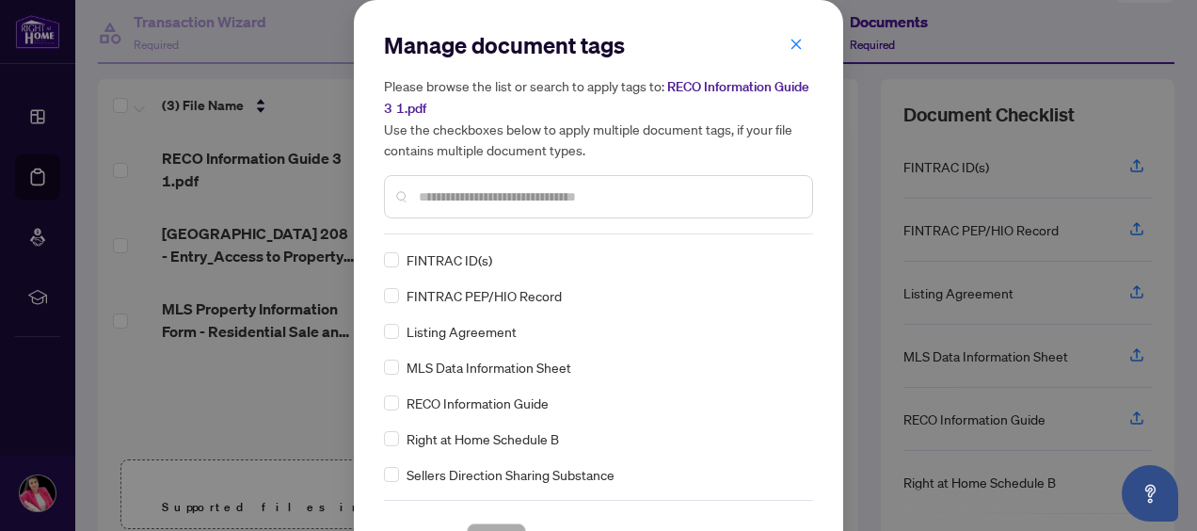
click at [467, 201] on input "text" at bounding box center [608, 196] width 378 height 21
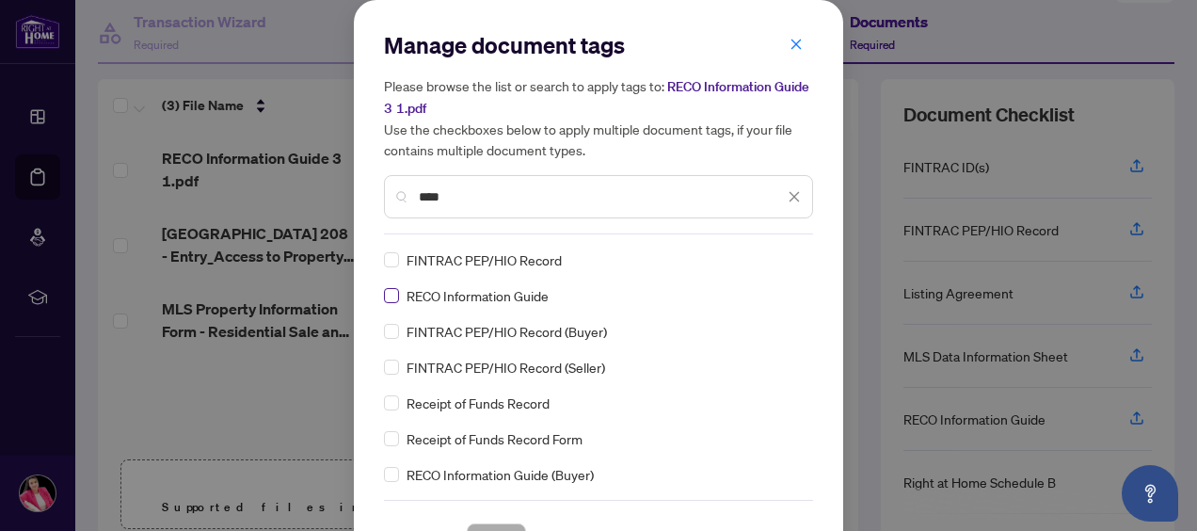
type input "****"
click at [485, 524] on span "Save" at bounding box center [496, 539] width 29 height 30
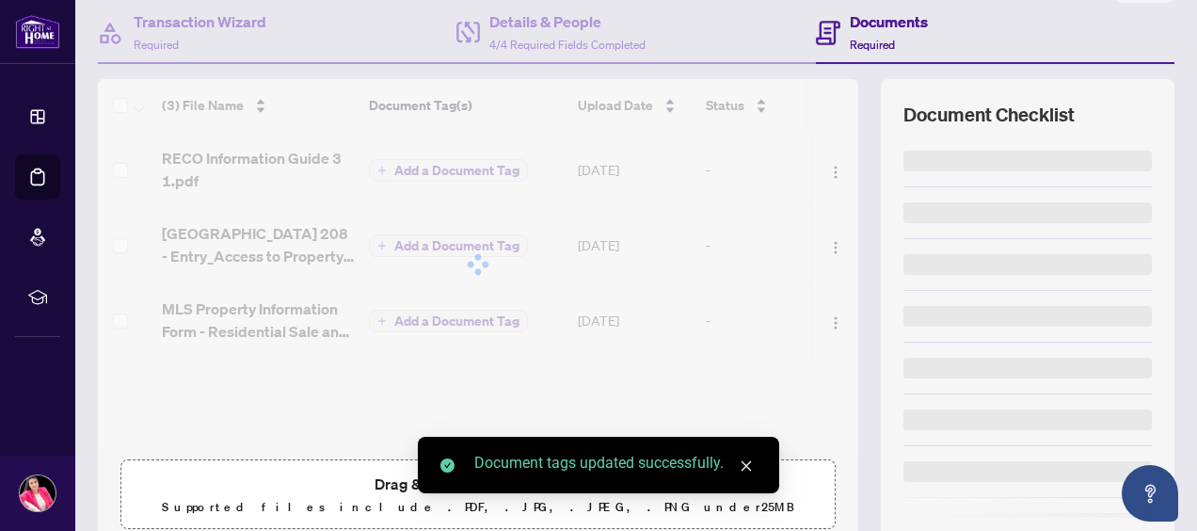
scroll to position [254, 0]
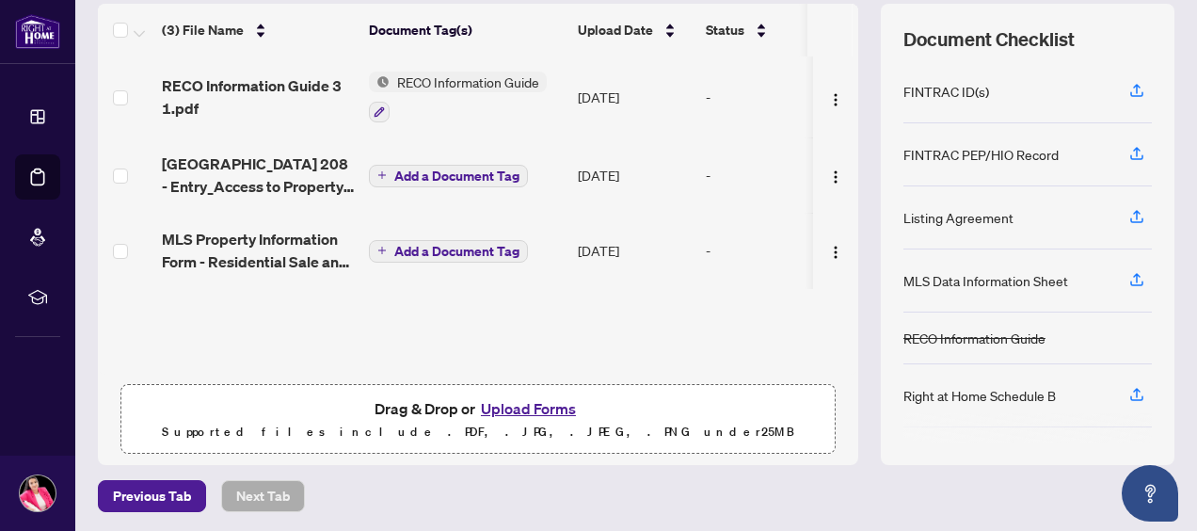
click at [449, 169] on span "Add a Document Tag" at bounding box center [456, 175] width 125 height 13
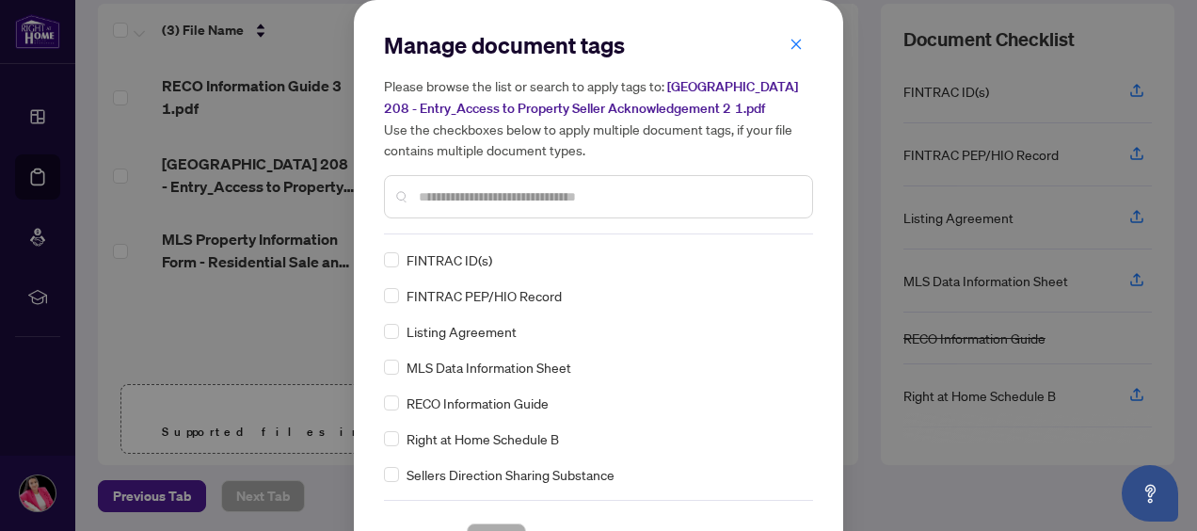
click at [459, 202] on input "text" at bounding box center [608, 196] width 378 height 21
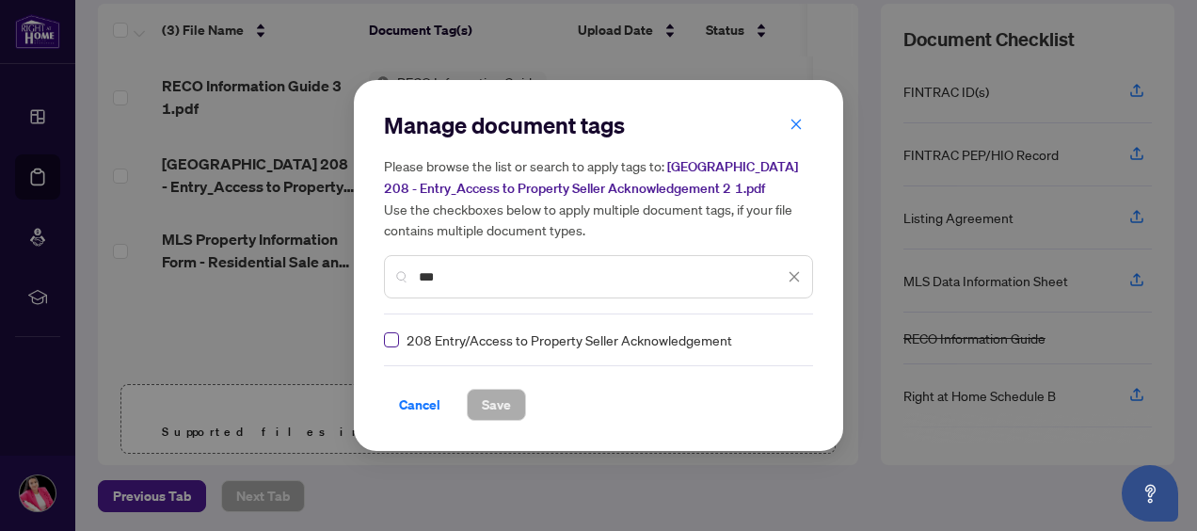
type input "***"
click at [486, 402] on span "Save" at bounding box center [496, 405] width 29 height 30
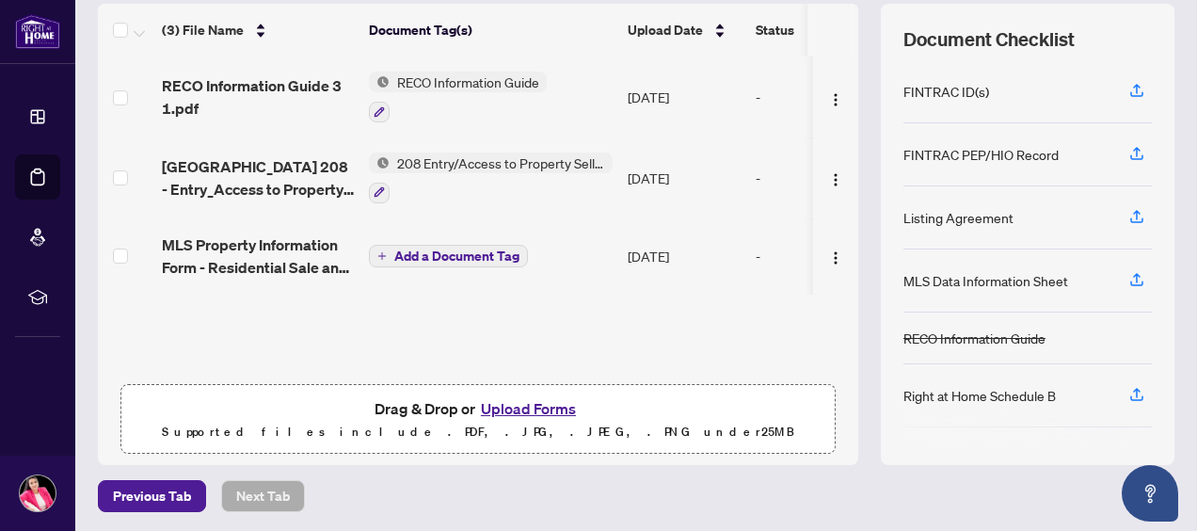
click at [455, 256] on span "Add a Document Tag" at bounding box center [456, 255] width 125 height 13
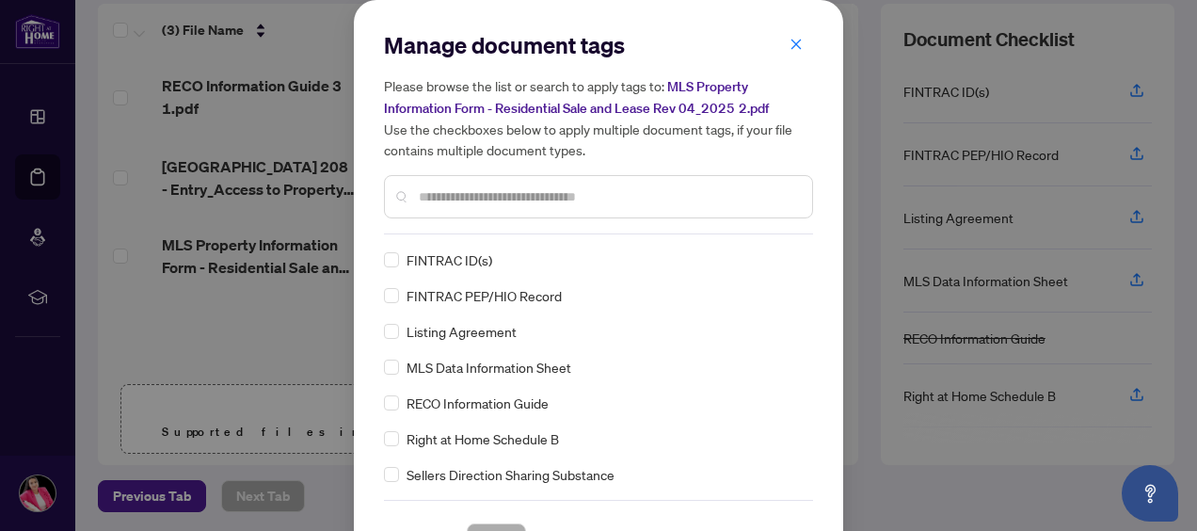
click at [469, 199] on input "text" at bounding box center [608, 196] width 378 height 21
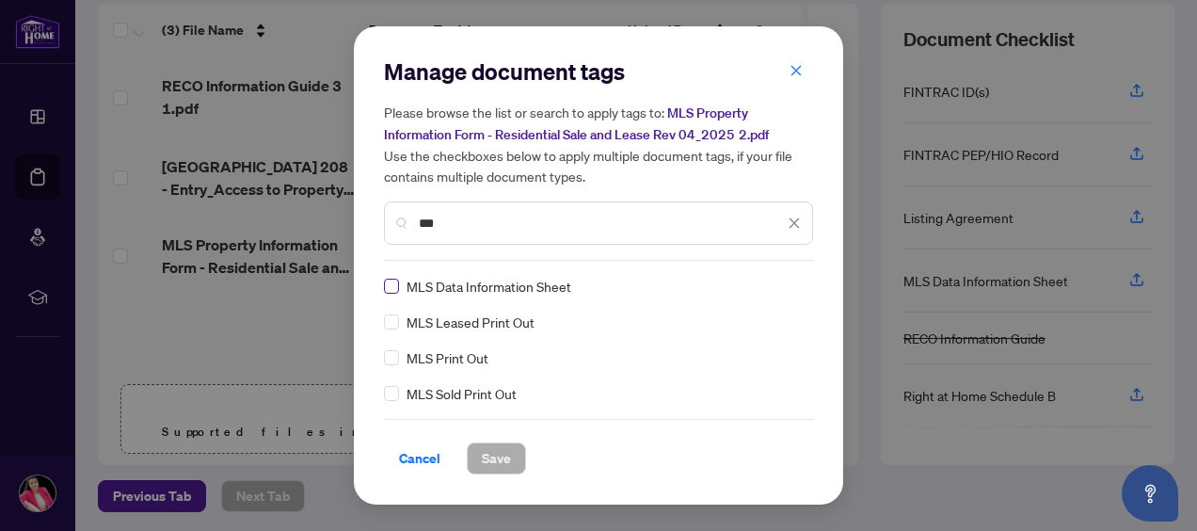
type input "***"
click at [499, 461] on span "Save" at bounding box center [496, 458] width 29 height 30
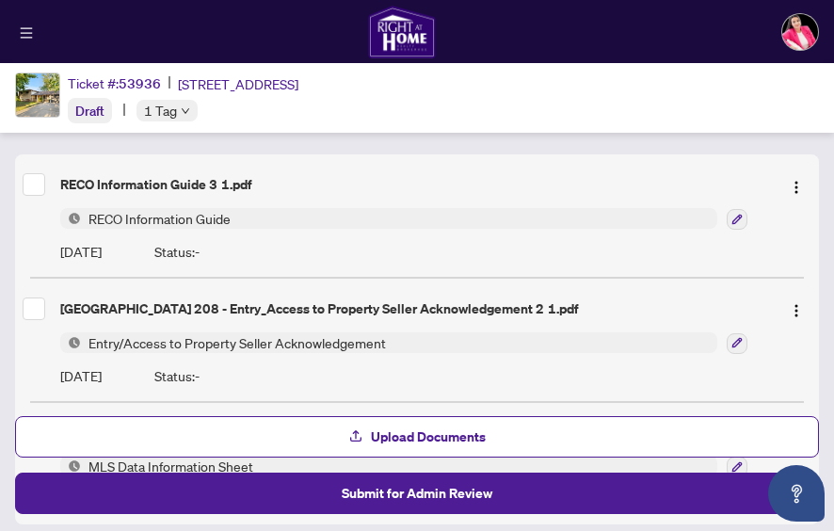
scroll to position [324, 0]
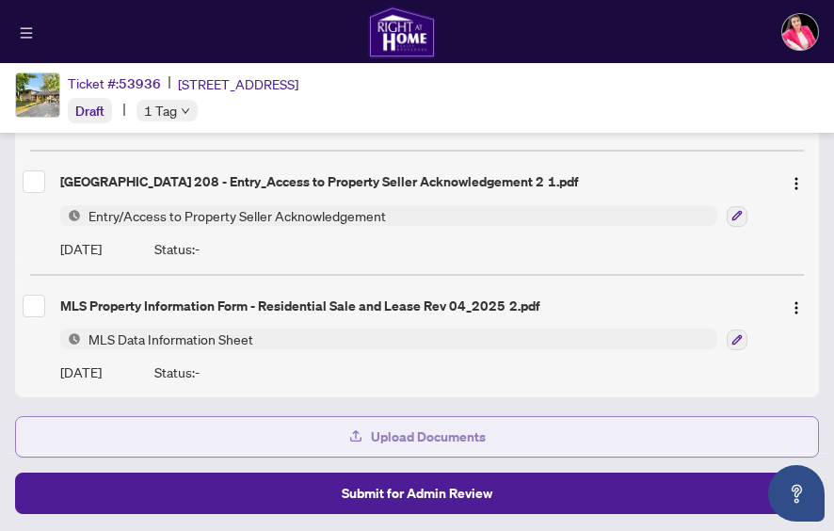
click at [422, 433] on span "Upload Documents" at bounding box center [428, 437] width 115 height 30
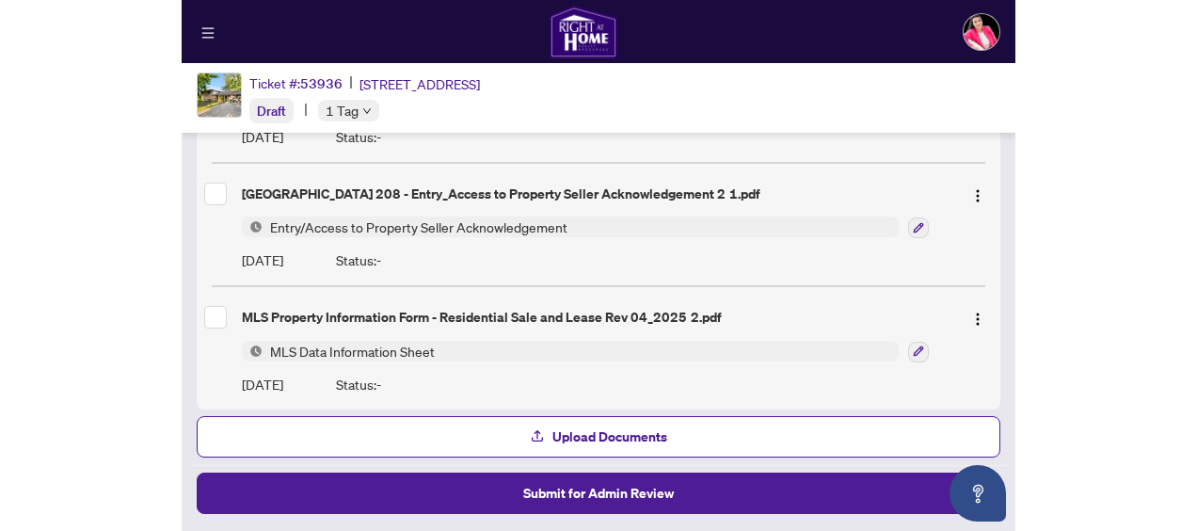
scroll to position [450, 0]
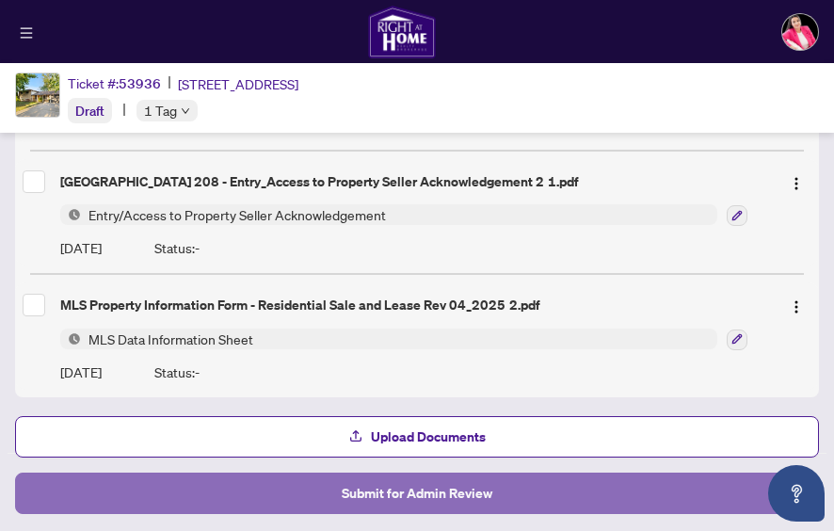
click at [437, 489] on span "Submit for Admin Review" at bounding box center [417, 493] width 151 height 30
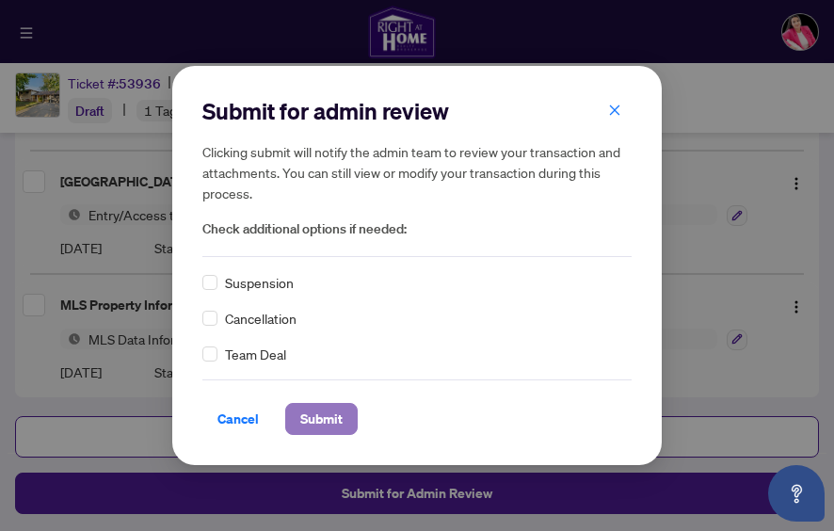
click at [331, 422] on span "Submit" at bounding box center [321, 419] width 42 height 30
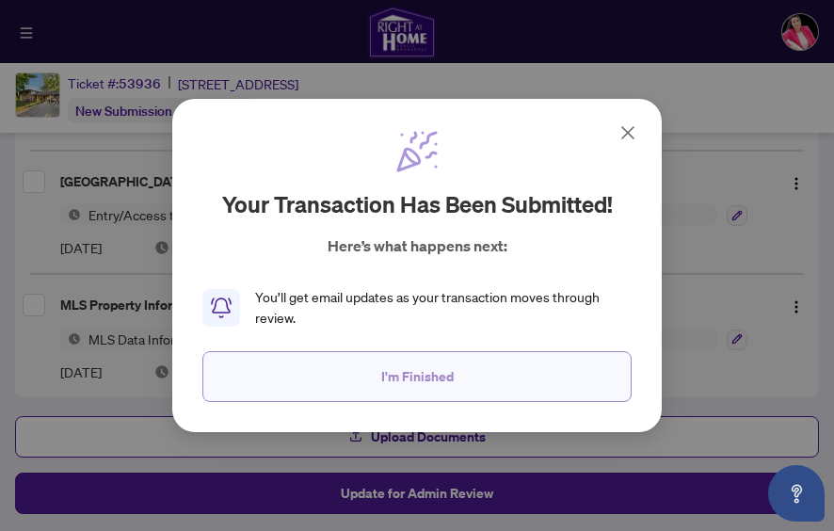
click at [522, 390] on button "I'm Finished" at bounding box center [416, 376] width 429 height 51
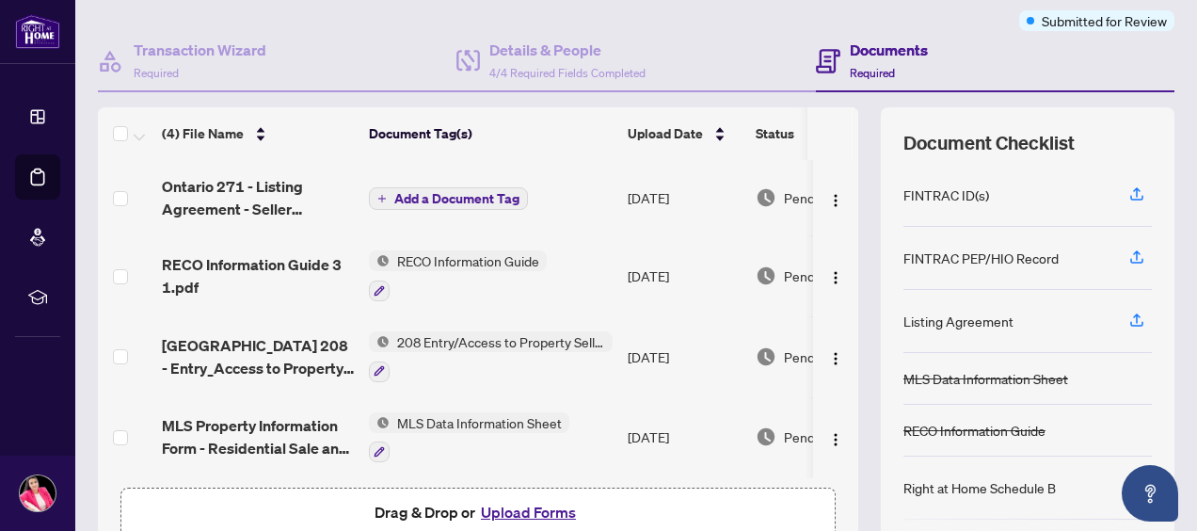
scroll to position [152, 0]
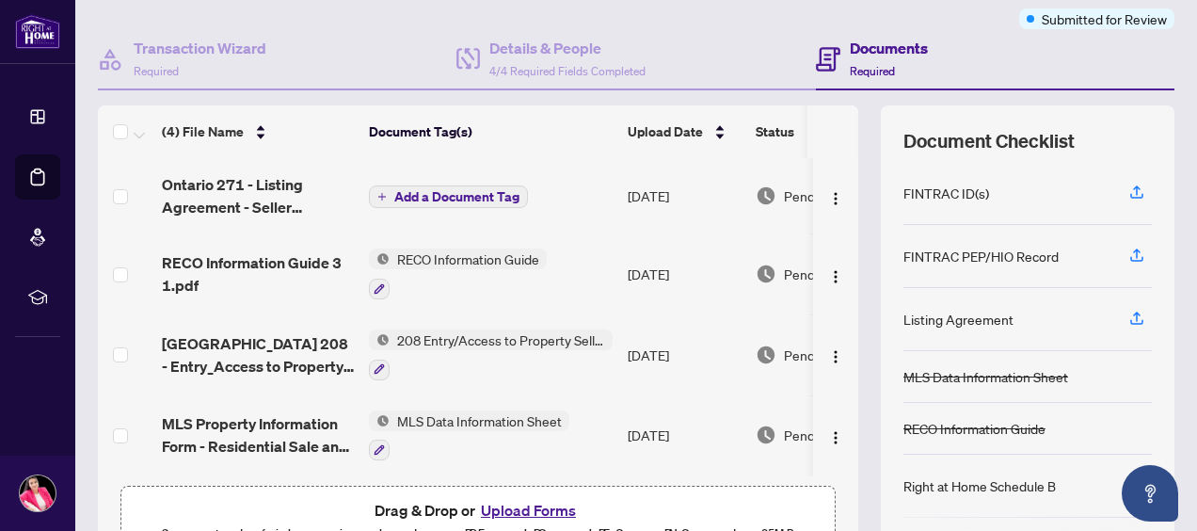
click at [408, 190] on span "Add a Document Tag" at bounding box center [456, 196] width 125 height 13
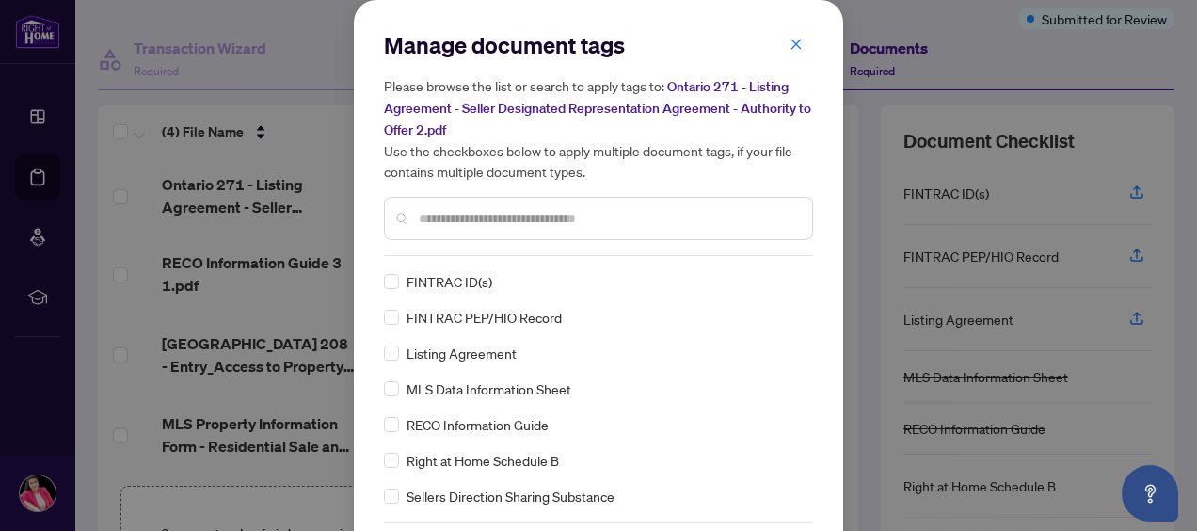
click at [459, 218] on input "text" at bounding box center [608, 218] width 378 height 21
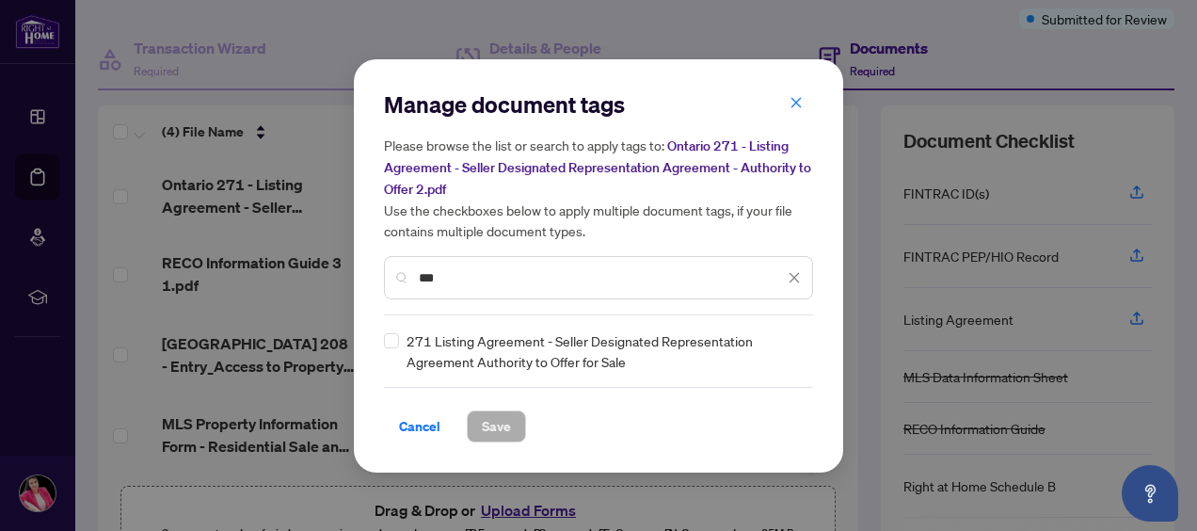
type input "***"
click at [388, 346] on label at bounding box center [391, 340] width 15 height 21
click at [502, 424] on span "Save" at bounding box center [496, 426] width 29 height 30
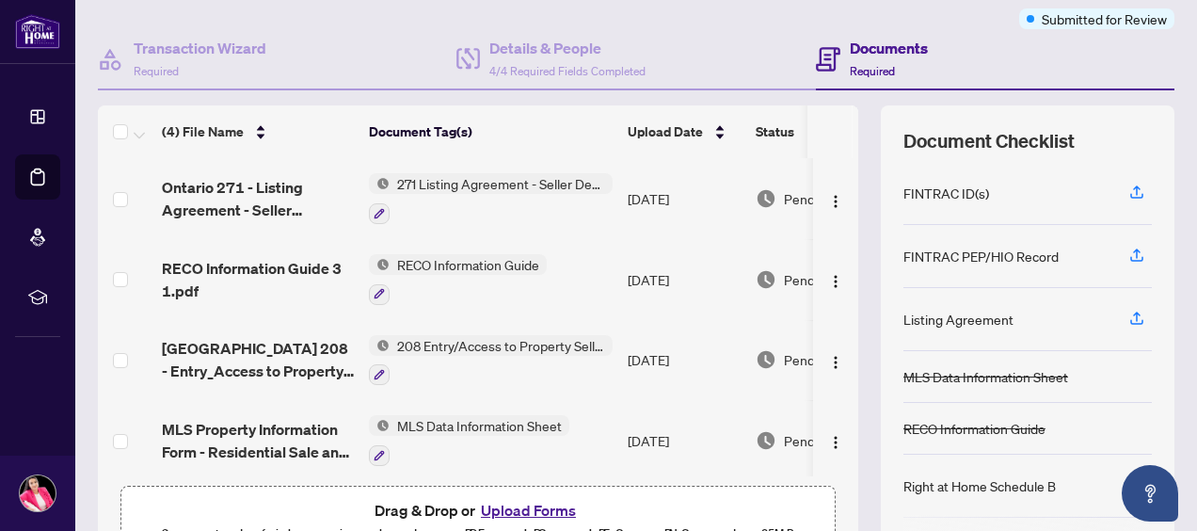
scroll to position [0, 0]
